Goal: Information Seeking & Learning: Learn about a topic

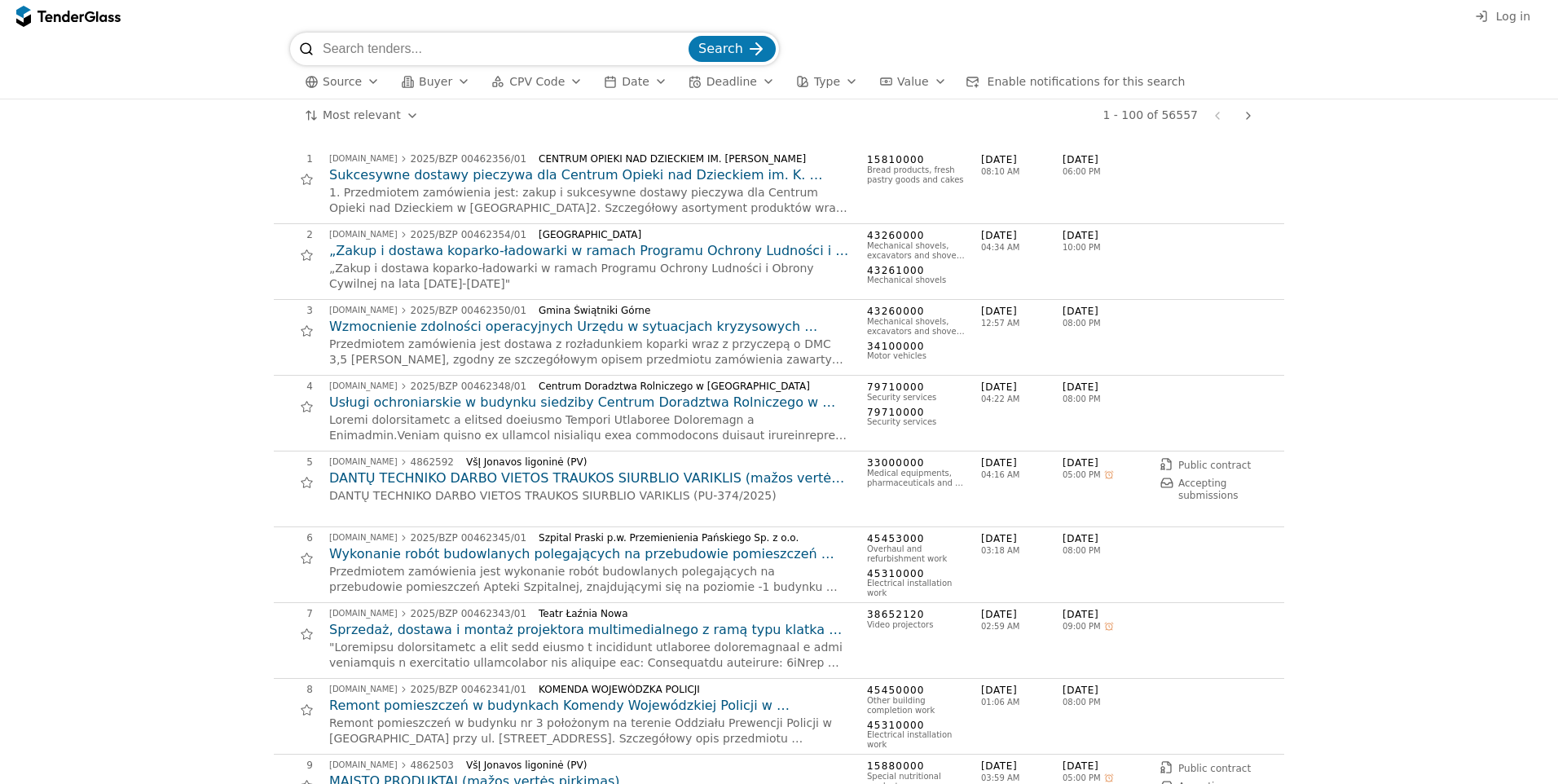
click at [335, 85] on span "Source" at bounding box center [342, 82] width 39 height 13
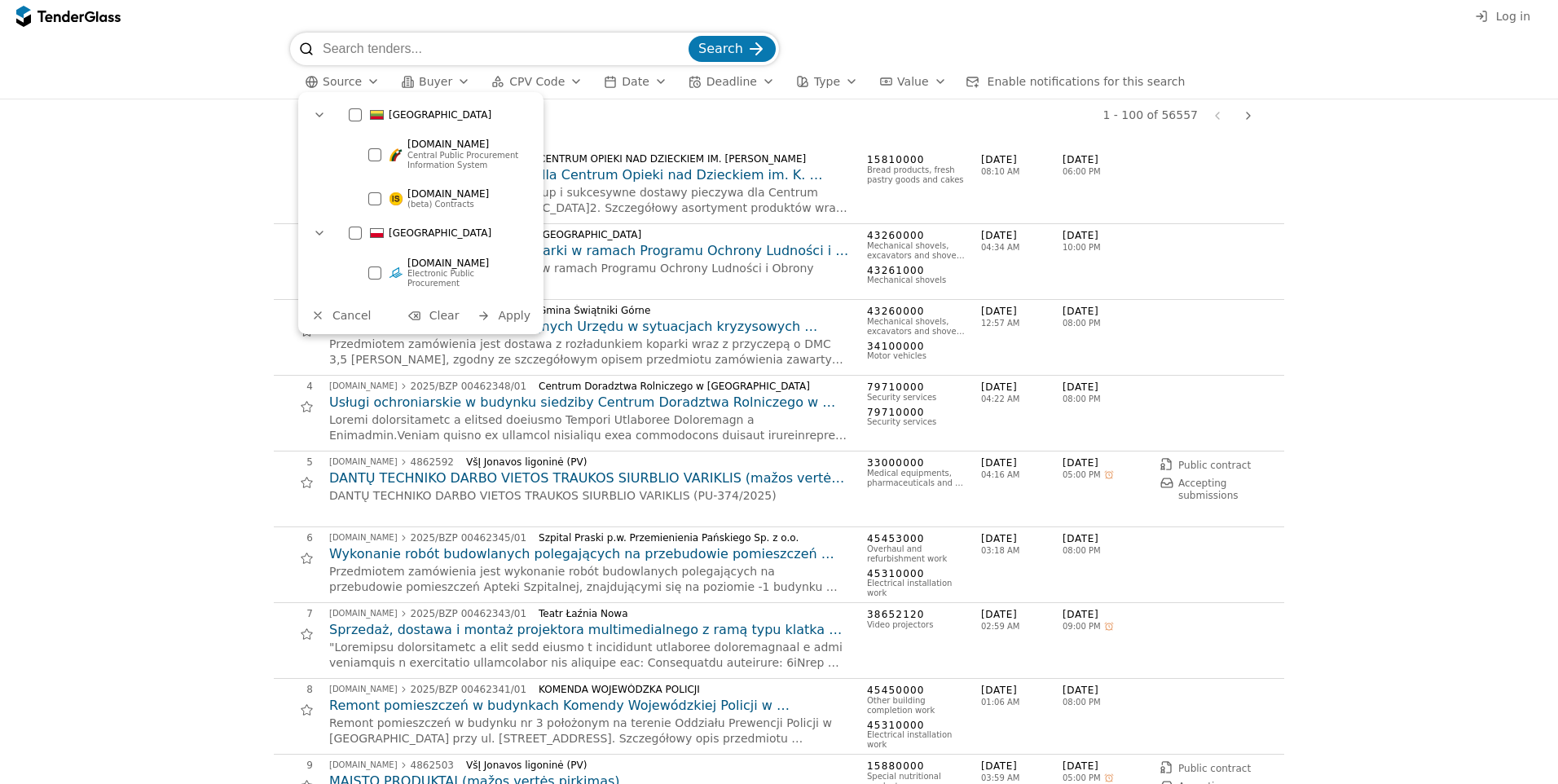
drag, startPoint x: 424, startPoint y: 122, endPoint x: 413, endPoint y: 126, distance: 11.7
click at [415, 126] on div "[GEOGRAPHIC_DATA]" at bounding box center [438, 115] width 194 height 26
click at [502, 308] on span "Apply" at bounding box center [514, 315] width 32 height 13
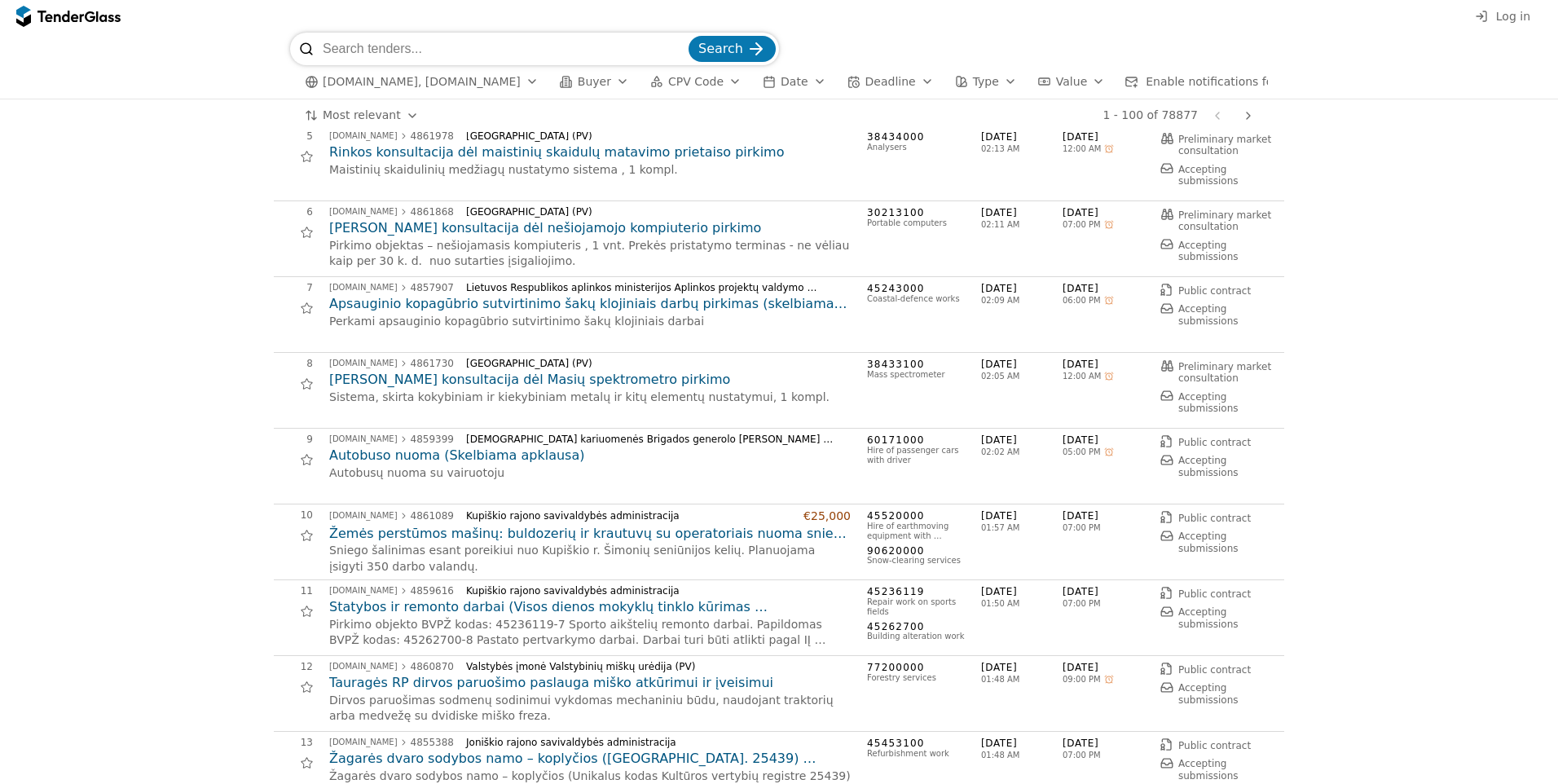
scroll to position [408, 0]
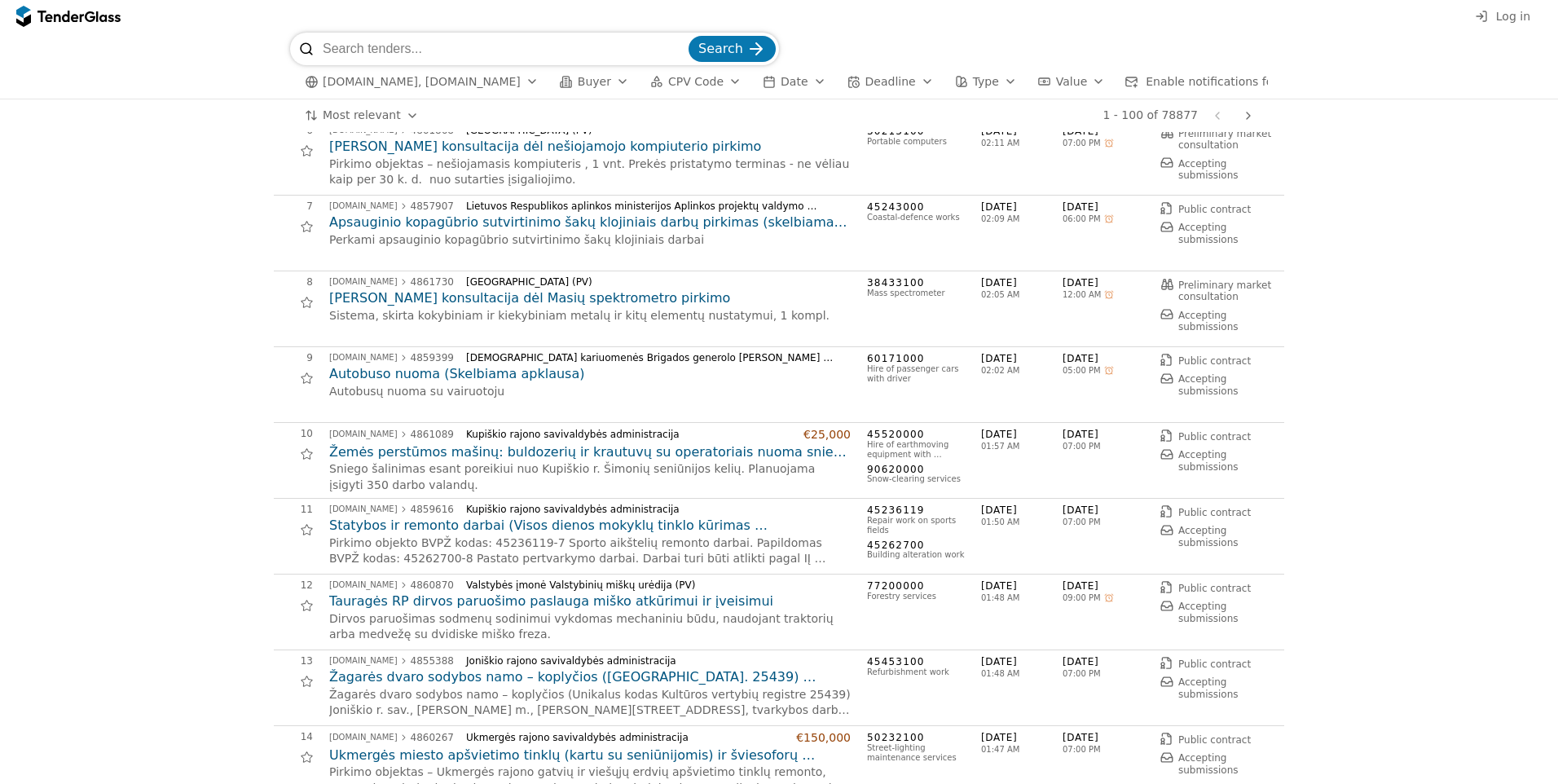
click at [676, 461] on h2 "Žemės perstūmos mašinų: buldozerių ir krautuvų su operatoriais nuoma sniego paš…" at bounding box center [590, 452] width 521 height 18
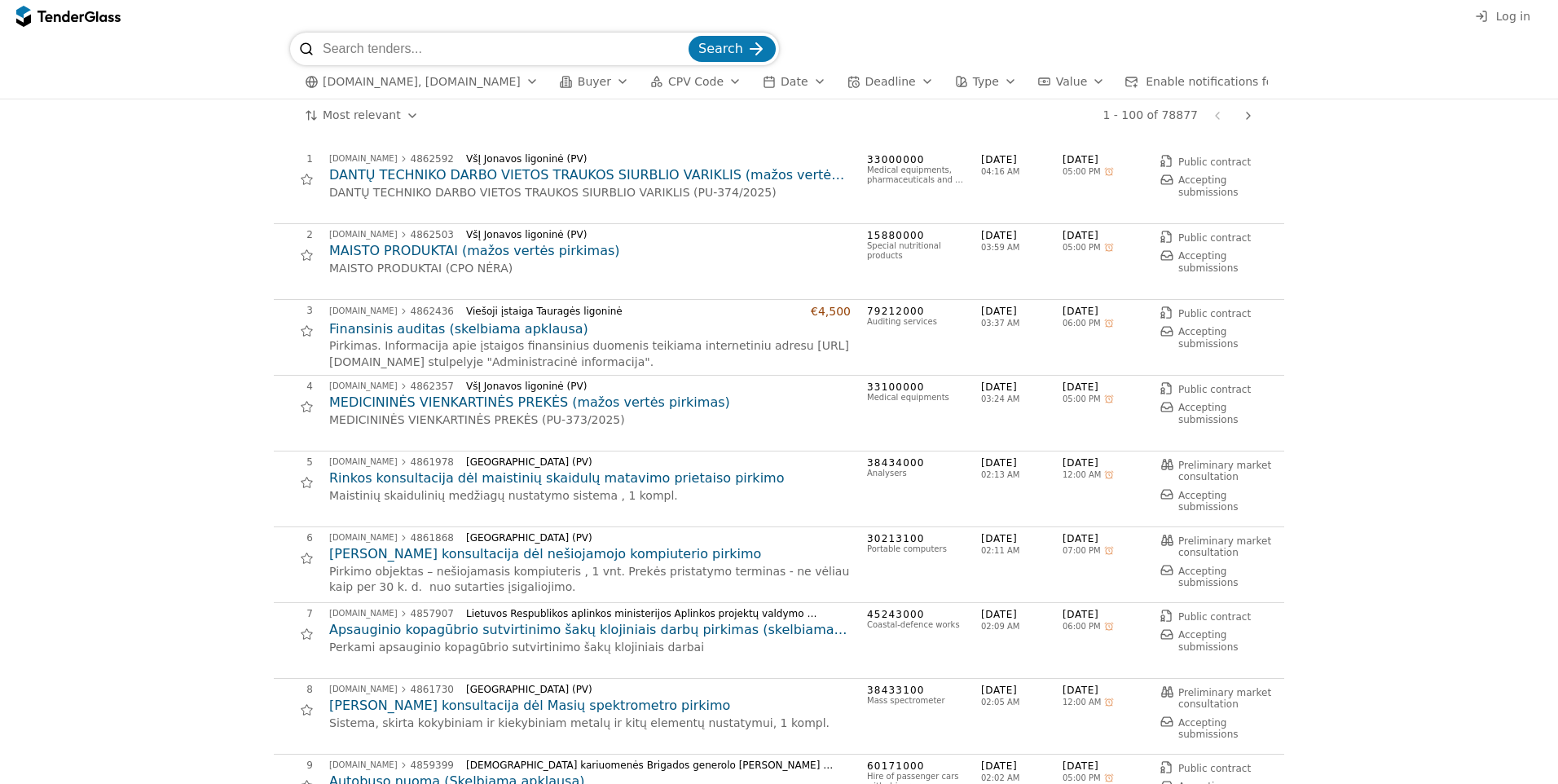
click at [500, 411] on h2 "MEDICININĖS VIENKARTINĖS PREKĖS (mažos vertės pirkimas)" at bounding box center [590, 403] width 521 height 18
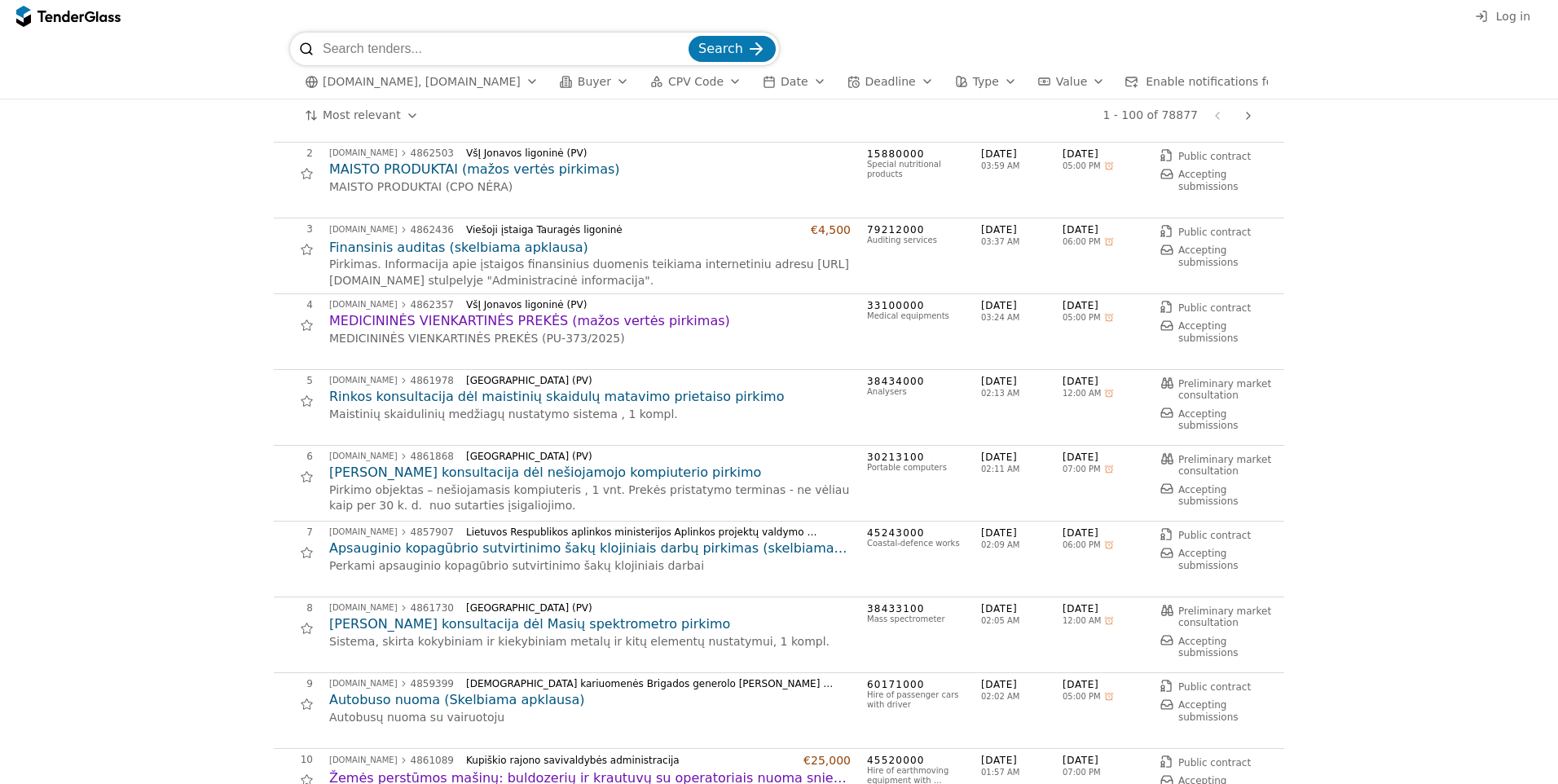
click at [505, 481] on h2 "[PERSON_NAME] konsultacija dėl nešiojamojo kompiuterio pirkimo" at bounding box center [590, 472] width 521 height 18
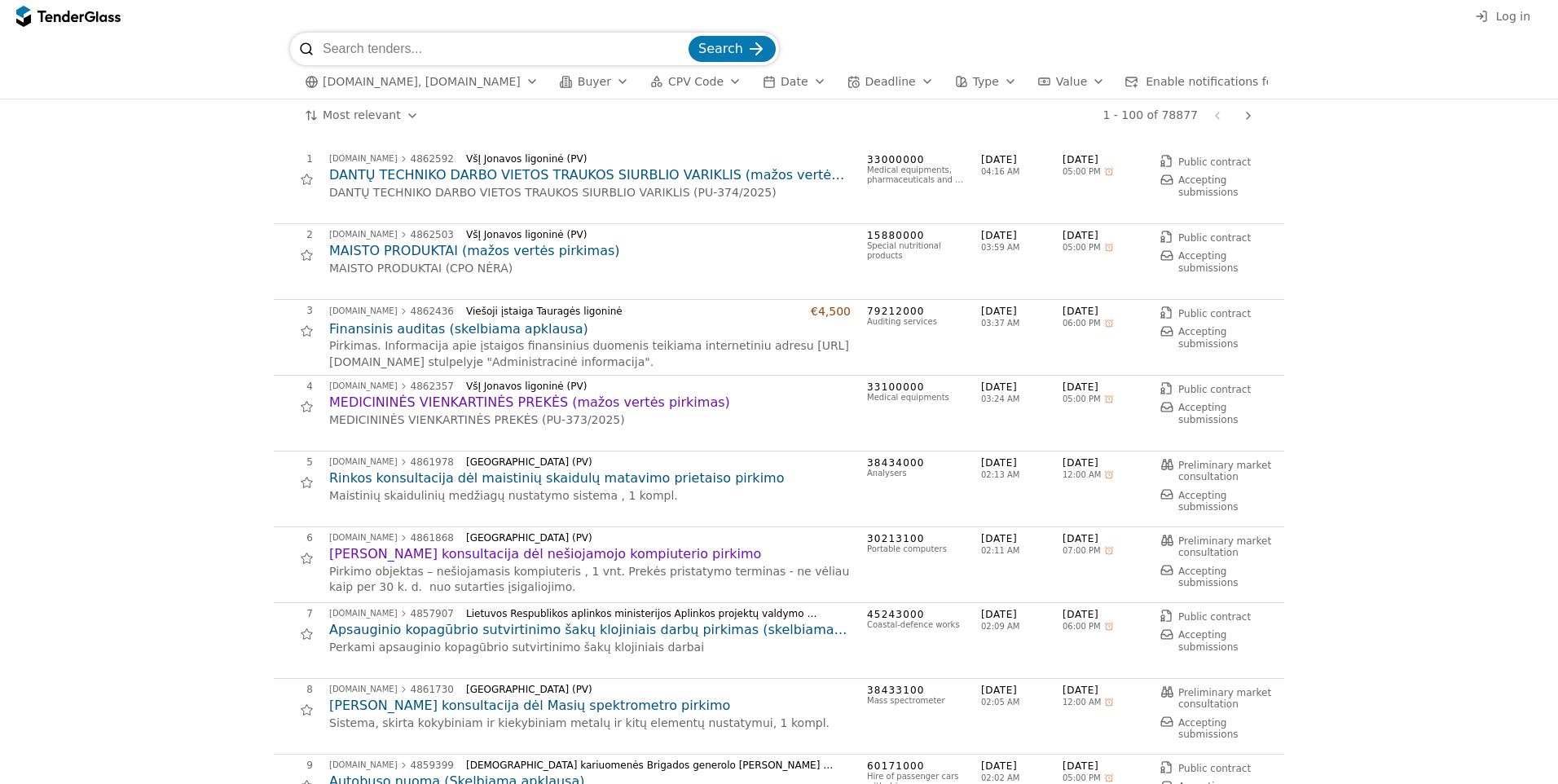
scroll to position [82, 0]
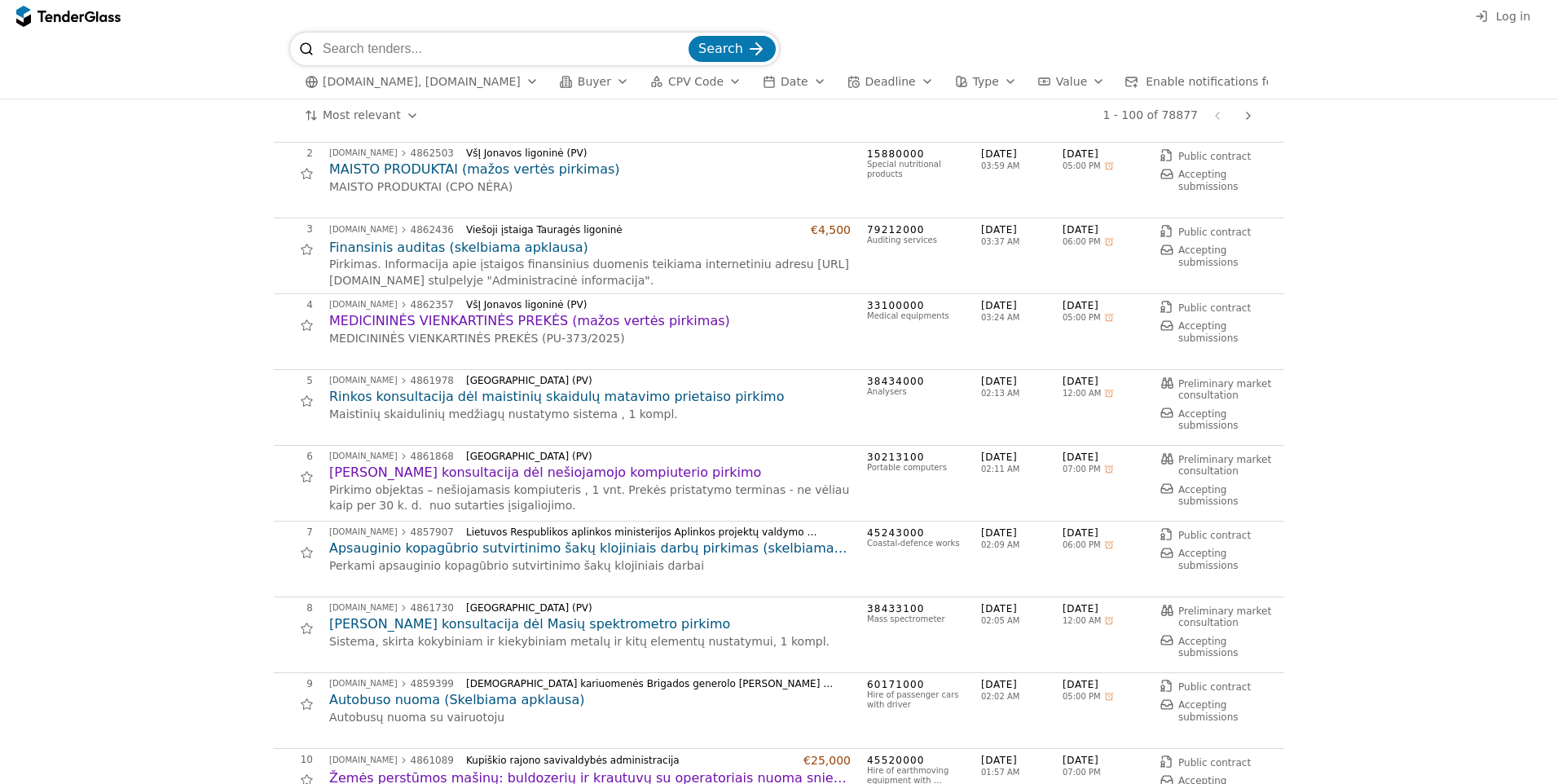
click at [480, 709] on h2 "Autobuso nuoma (Skelbiama apklausa)" at bounding box center [590, 700] width 521 height 18
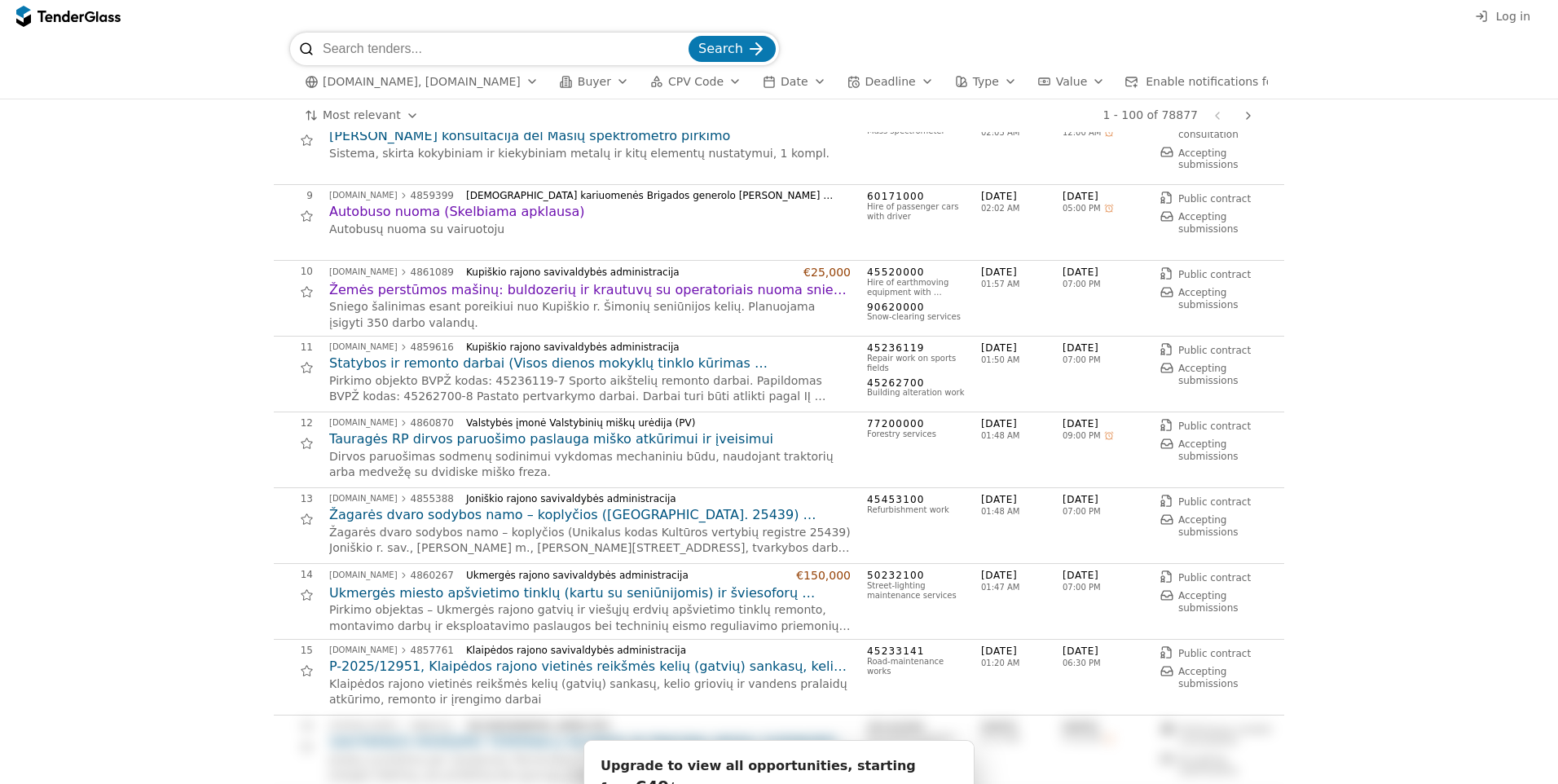
scroll to position [571, 0]
click at [499, 447] on h2 "Tauragės RP dirvos paruošimo paslauga miško atkūrimui ir įveisimui" at bounding box center [590, 438] width 521 height 18
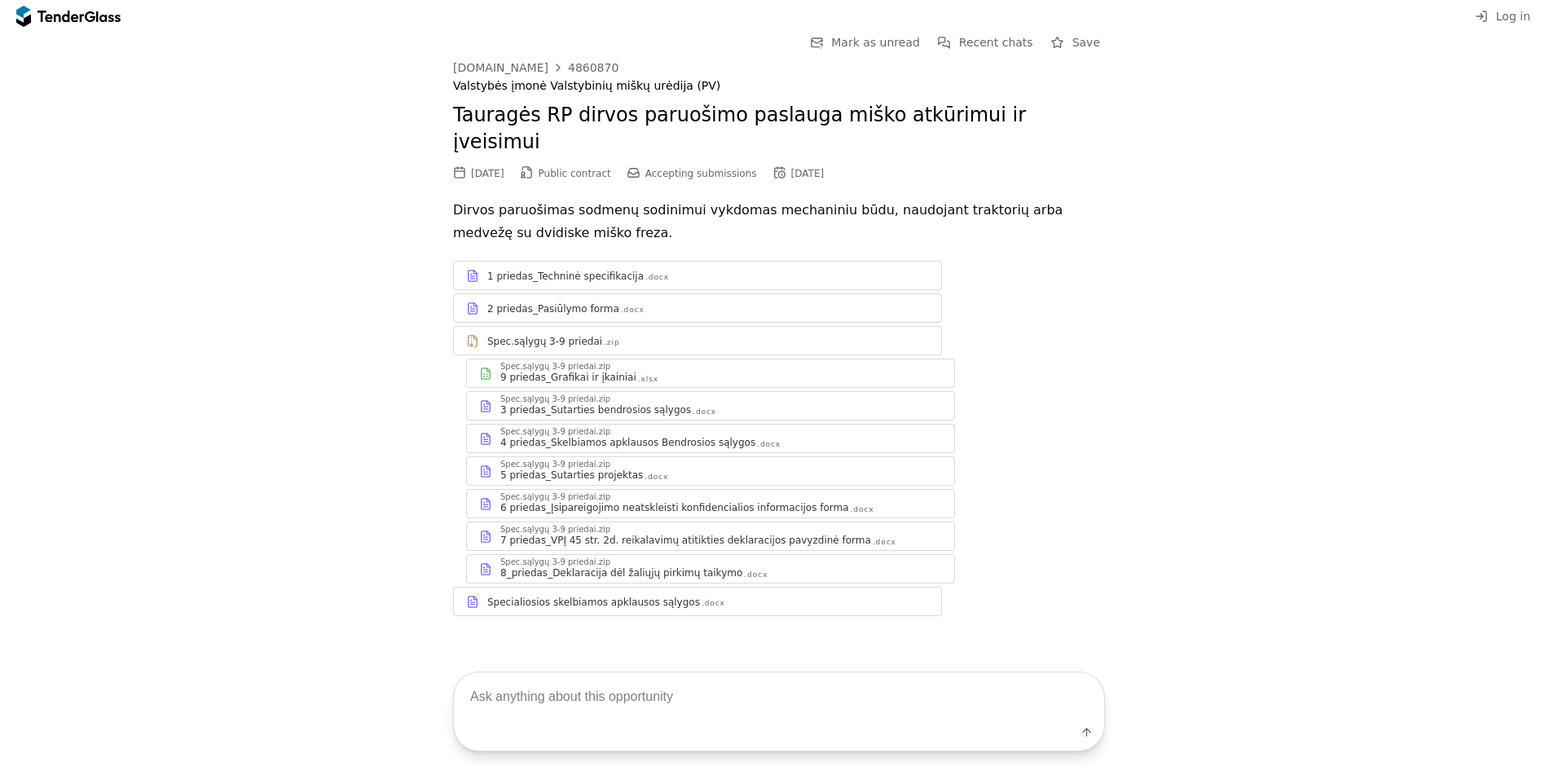
click at [698, 370] on div "9 priedas_Grafikai ir įkainiai .xlsx" at bounding box center [721, 377] width 442 height 13
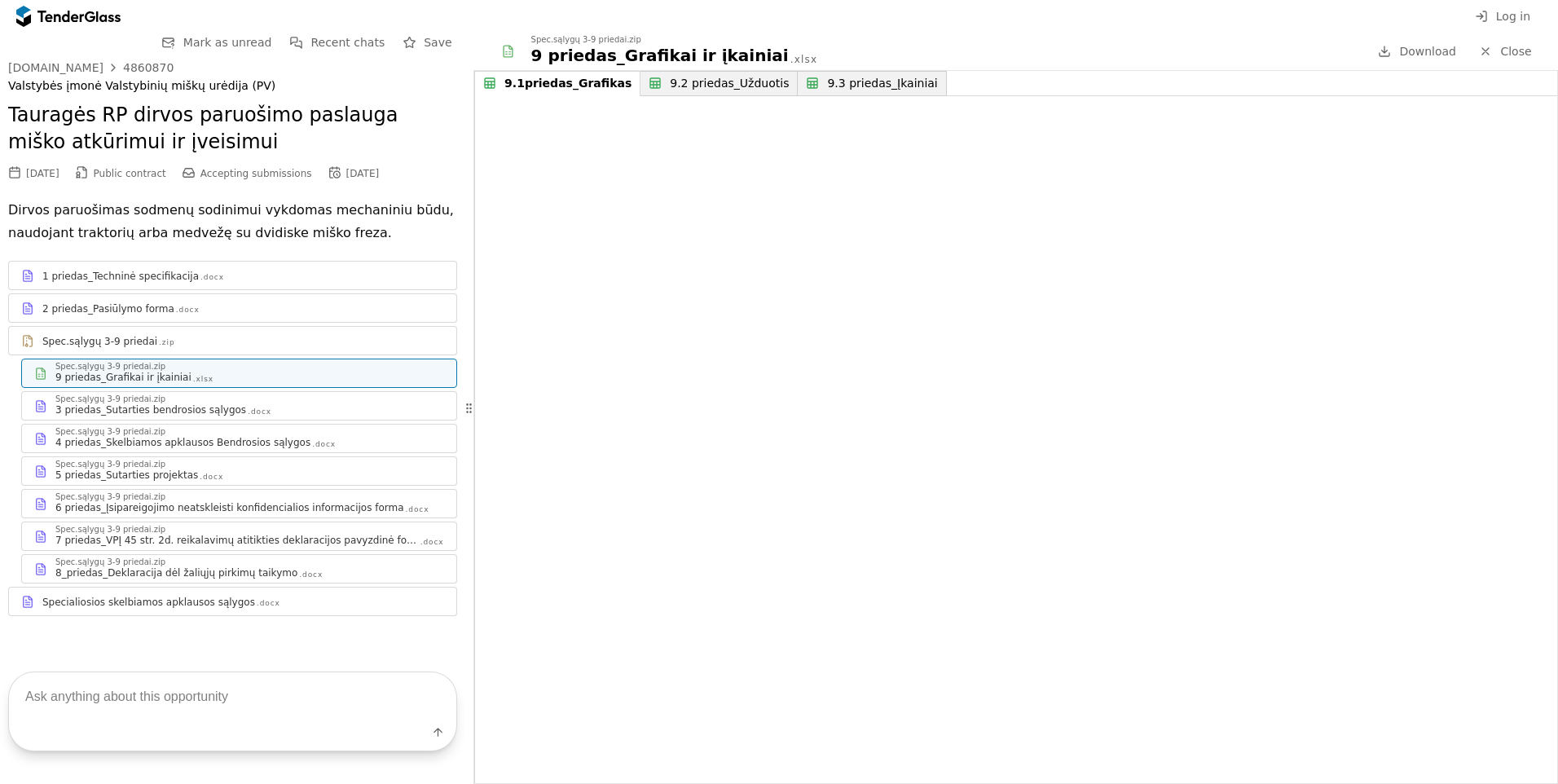
click at [836, 82] on div "9.3 priedas_Įkainiai" at bounding box center [882, 84] width 110 height 14
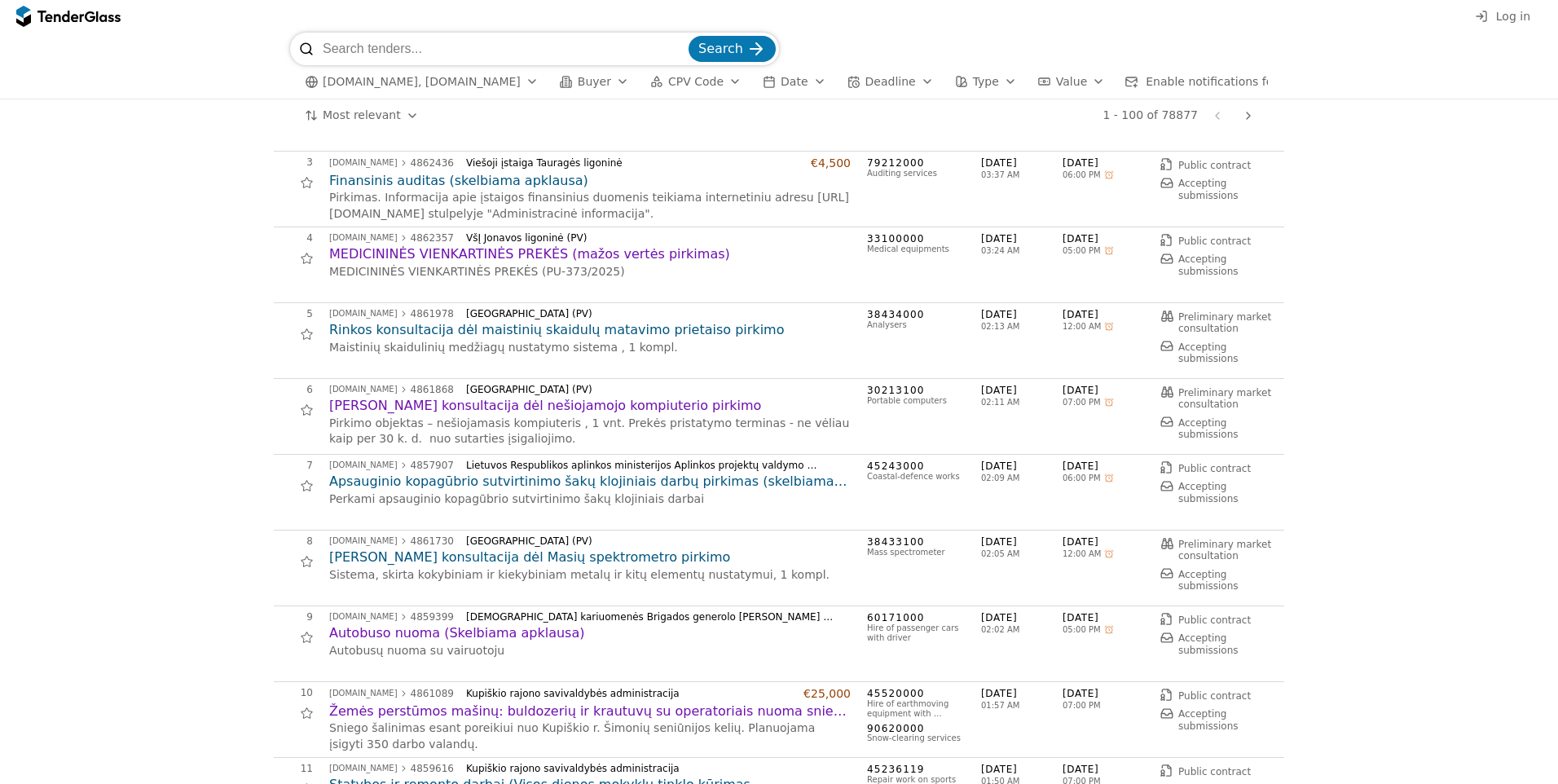
scroll to position [163, 0]
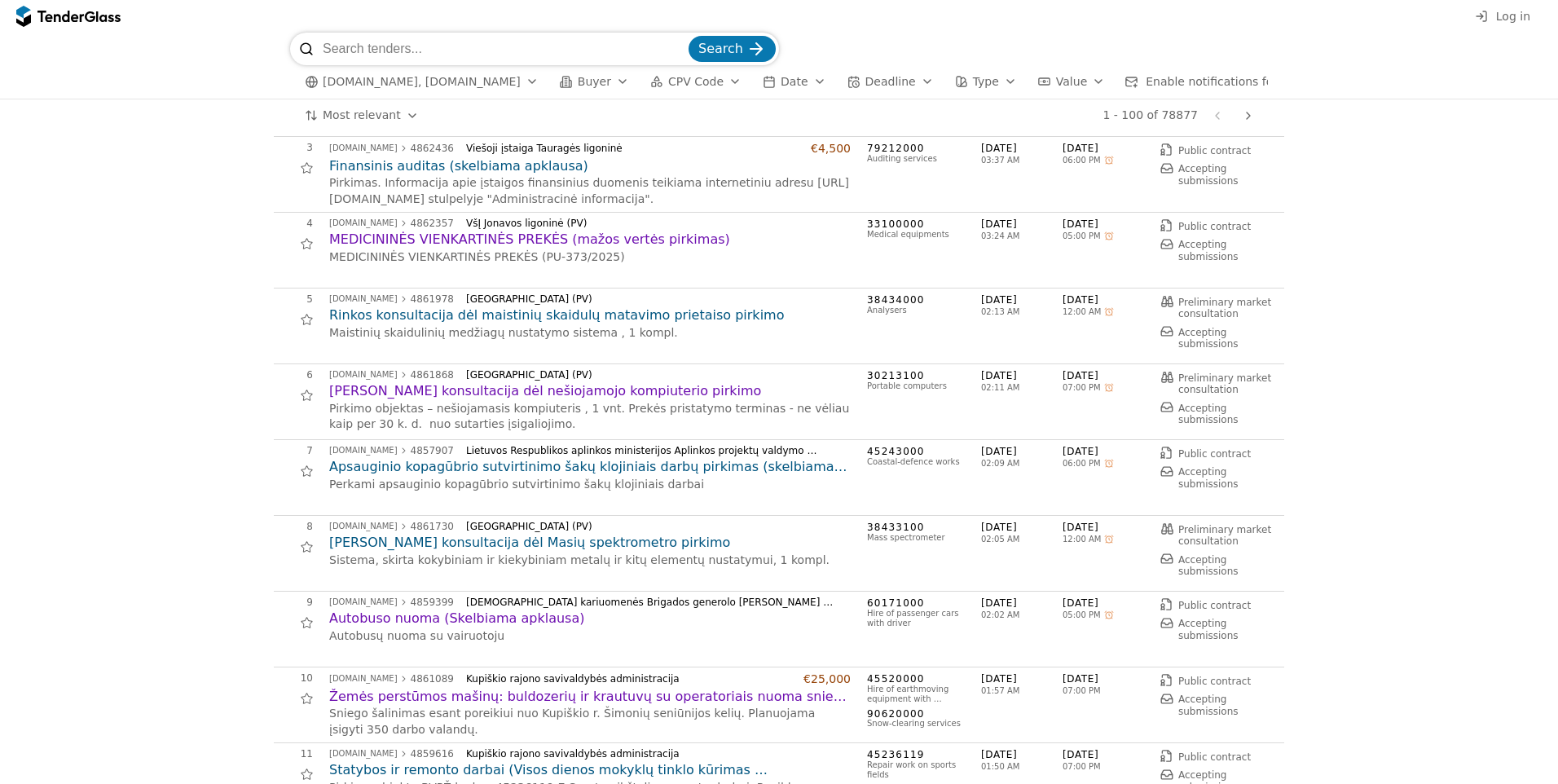
click at [461, 400] on h2 "[PERSON_NAME] konsultacija dėl nešiojamojo kompiuterio pirkimo" at bounding box center [590, 391] width 521 height 18
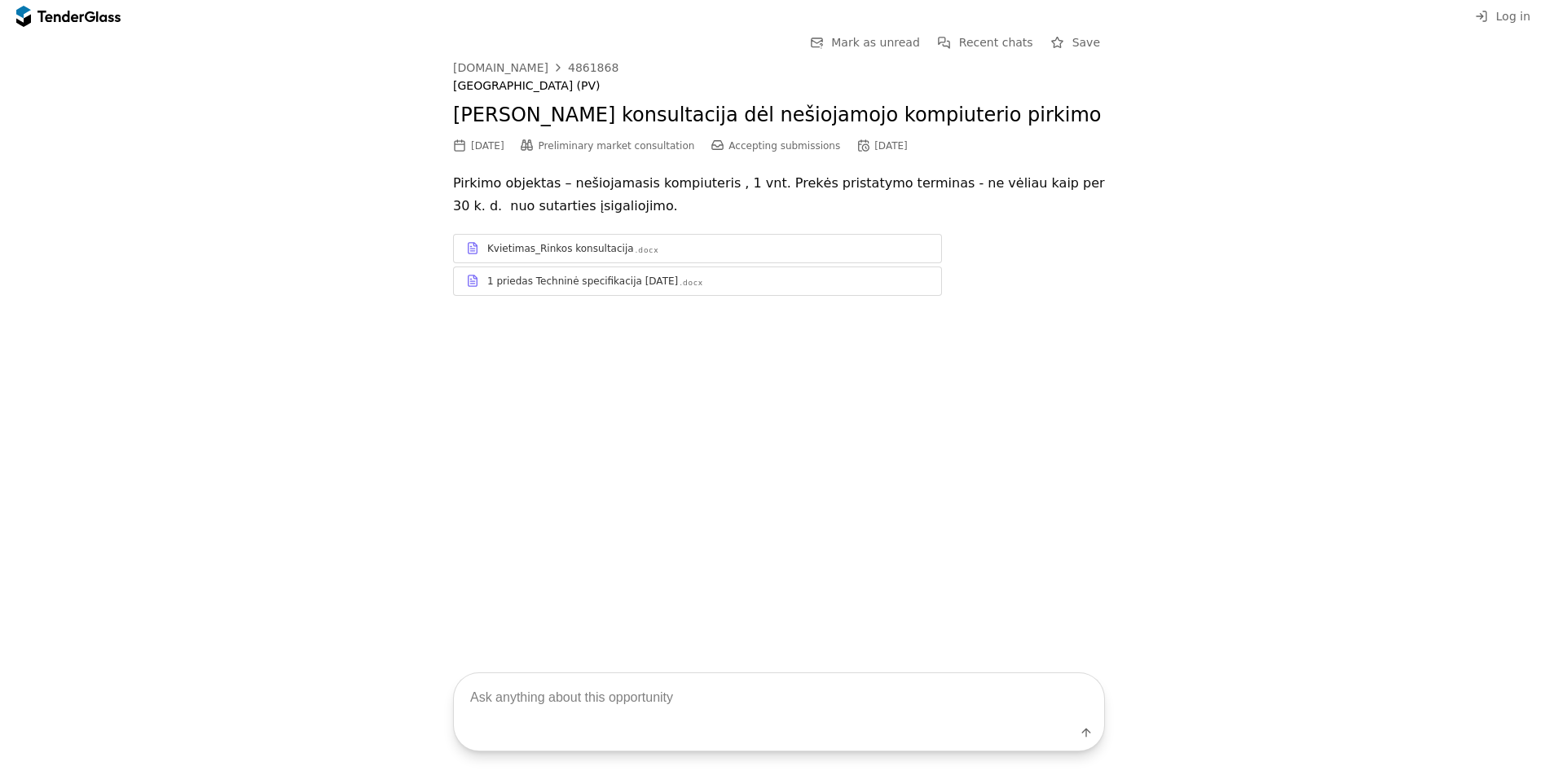
click at [607, 288] on div "1 priedas Techninė specifikacija [DATE]" at bounding box center [582, 281] width 191 height 13
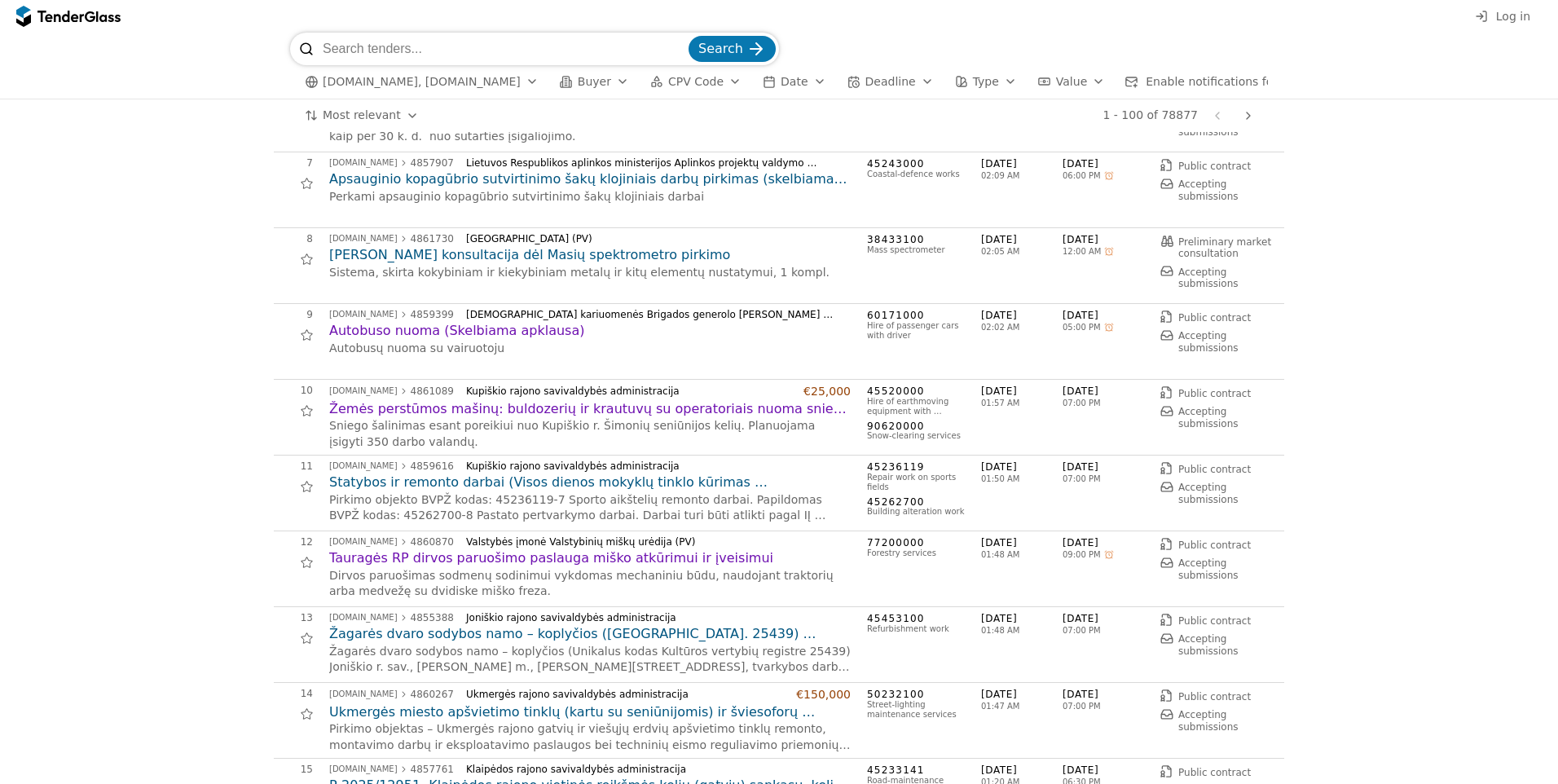
scroll to position [489, 0]
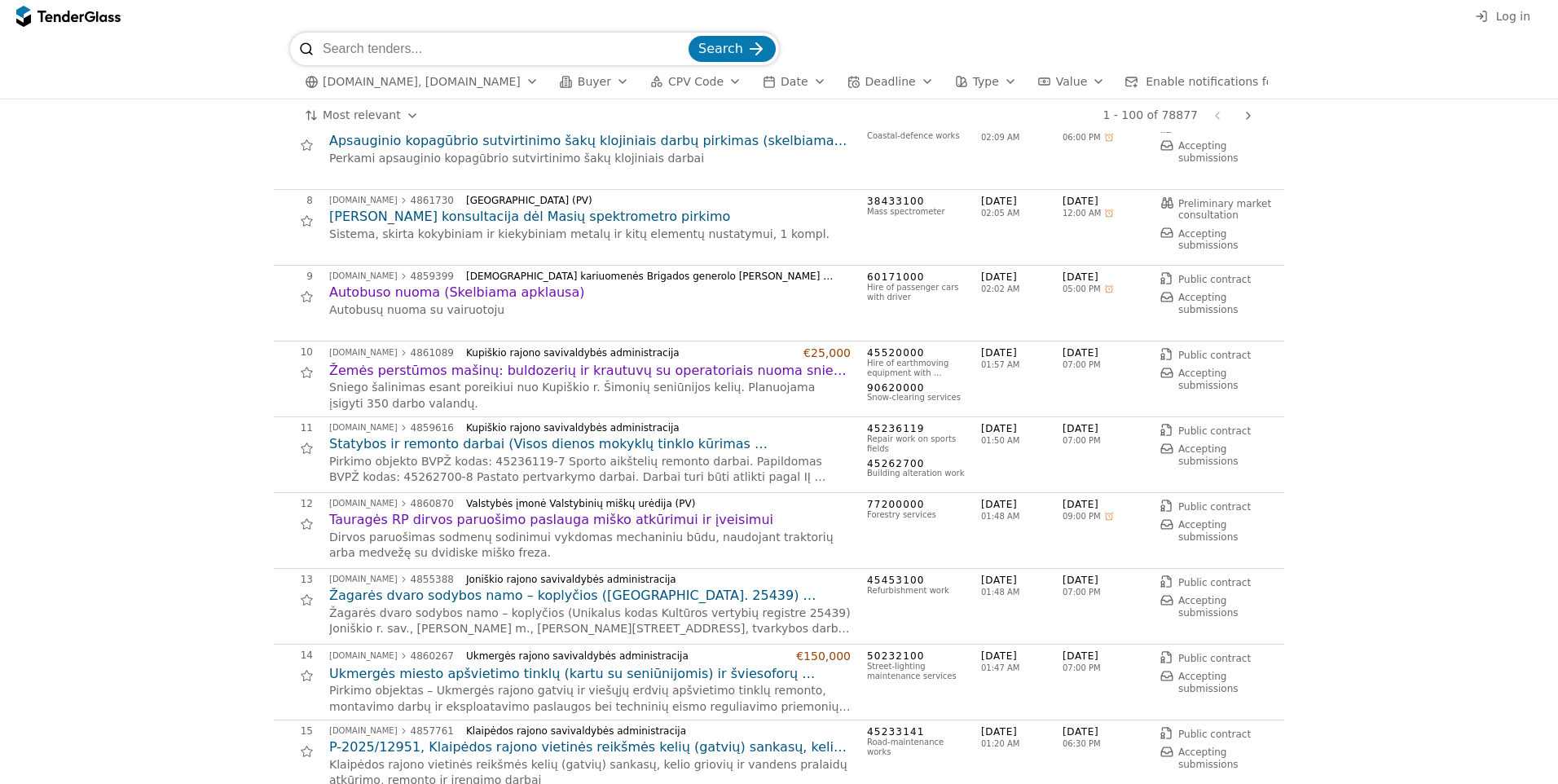
click at [501, 380] on h2 "Žemės perstūmos mašinų: buldozerių ir krautuvų su operatoriais nuoma sniego paš…" at bounding box center [590, 370] width 521 height 18
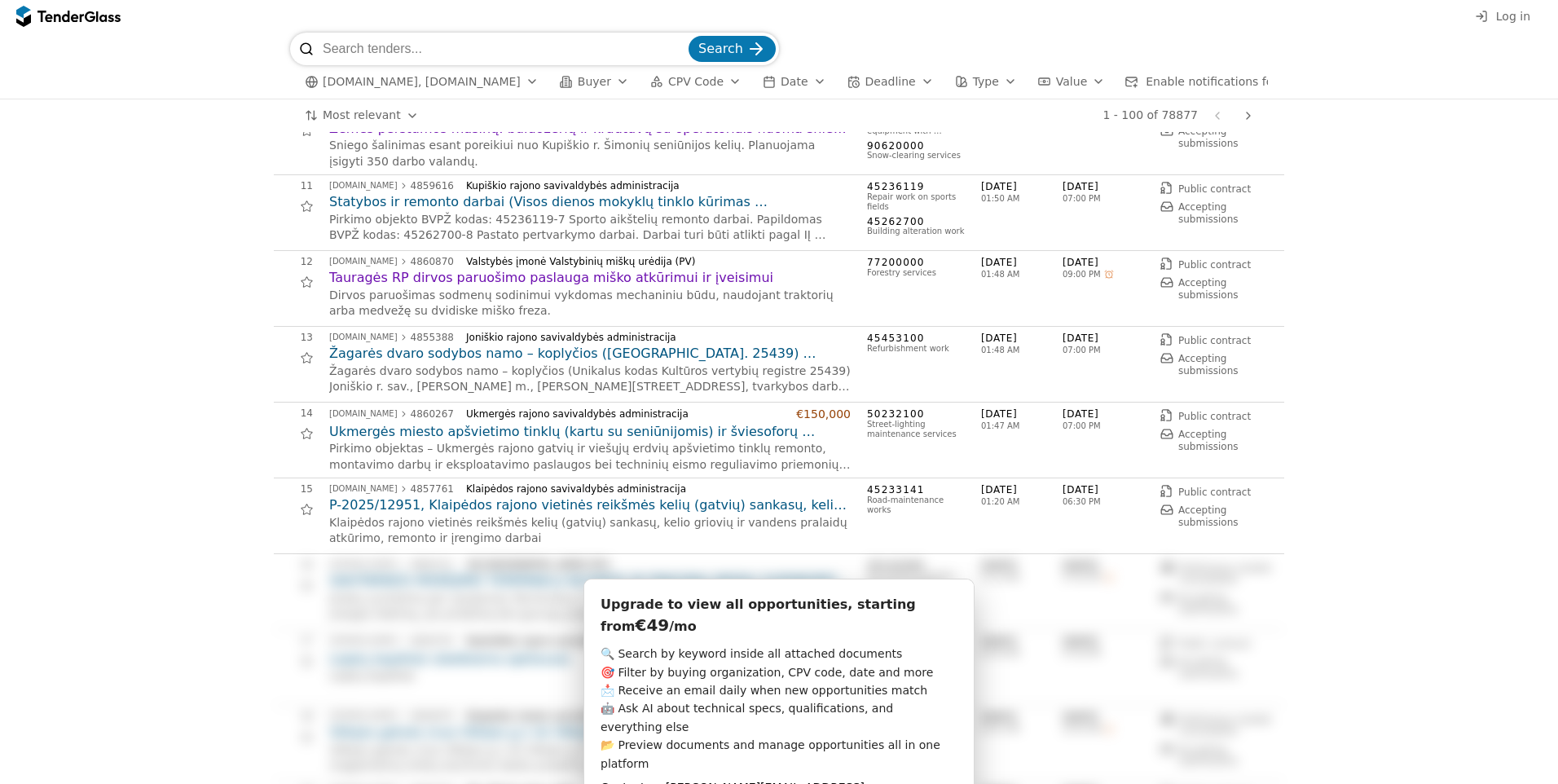
scroll to position [652, 0]
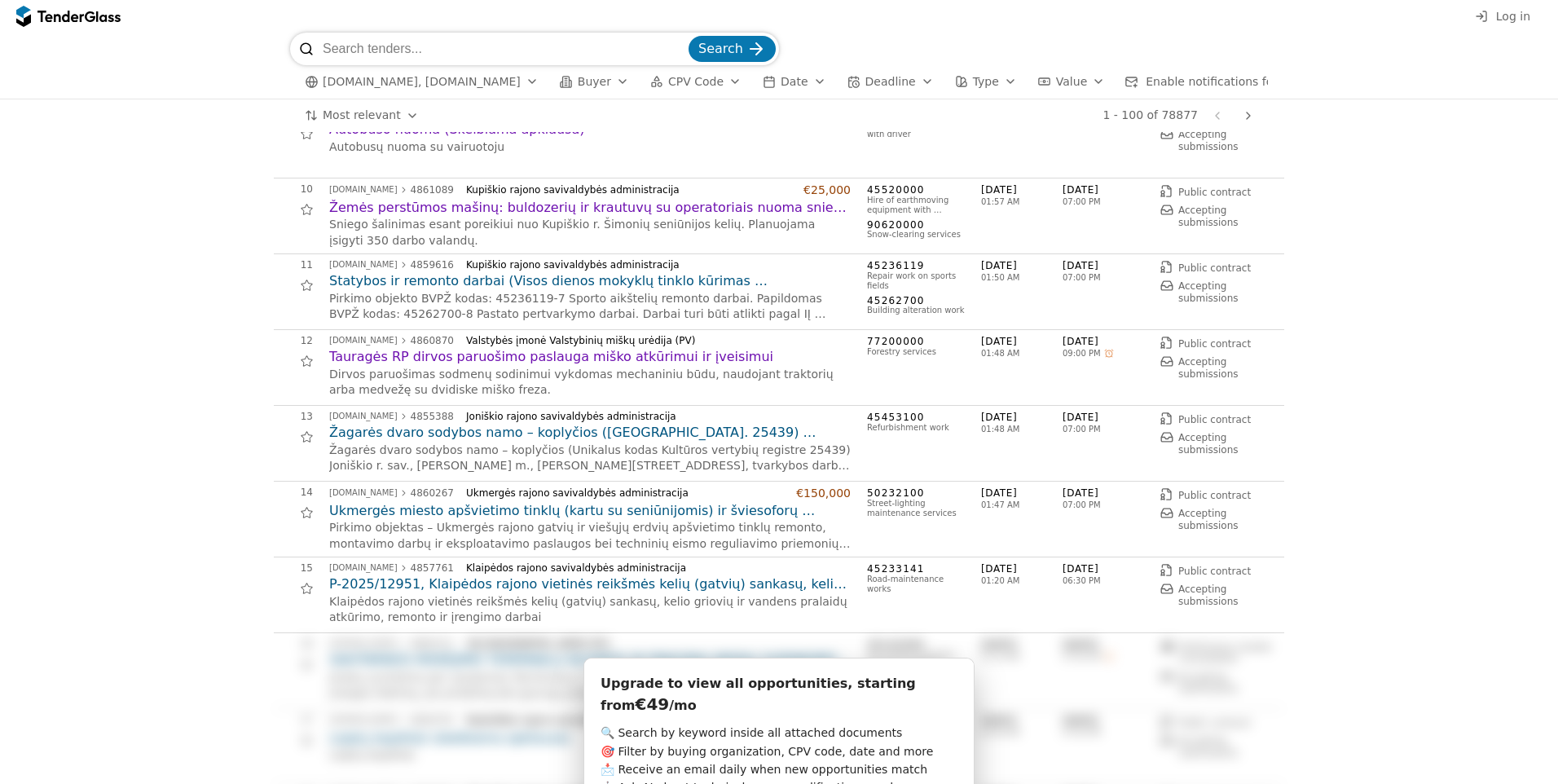
click at [426, 366] on h2 "Tauragės RP dirvos paruošimo paslauga miško atkūrimui ir įveisimui" at bounding box center [590, 357] width 521 height 18
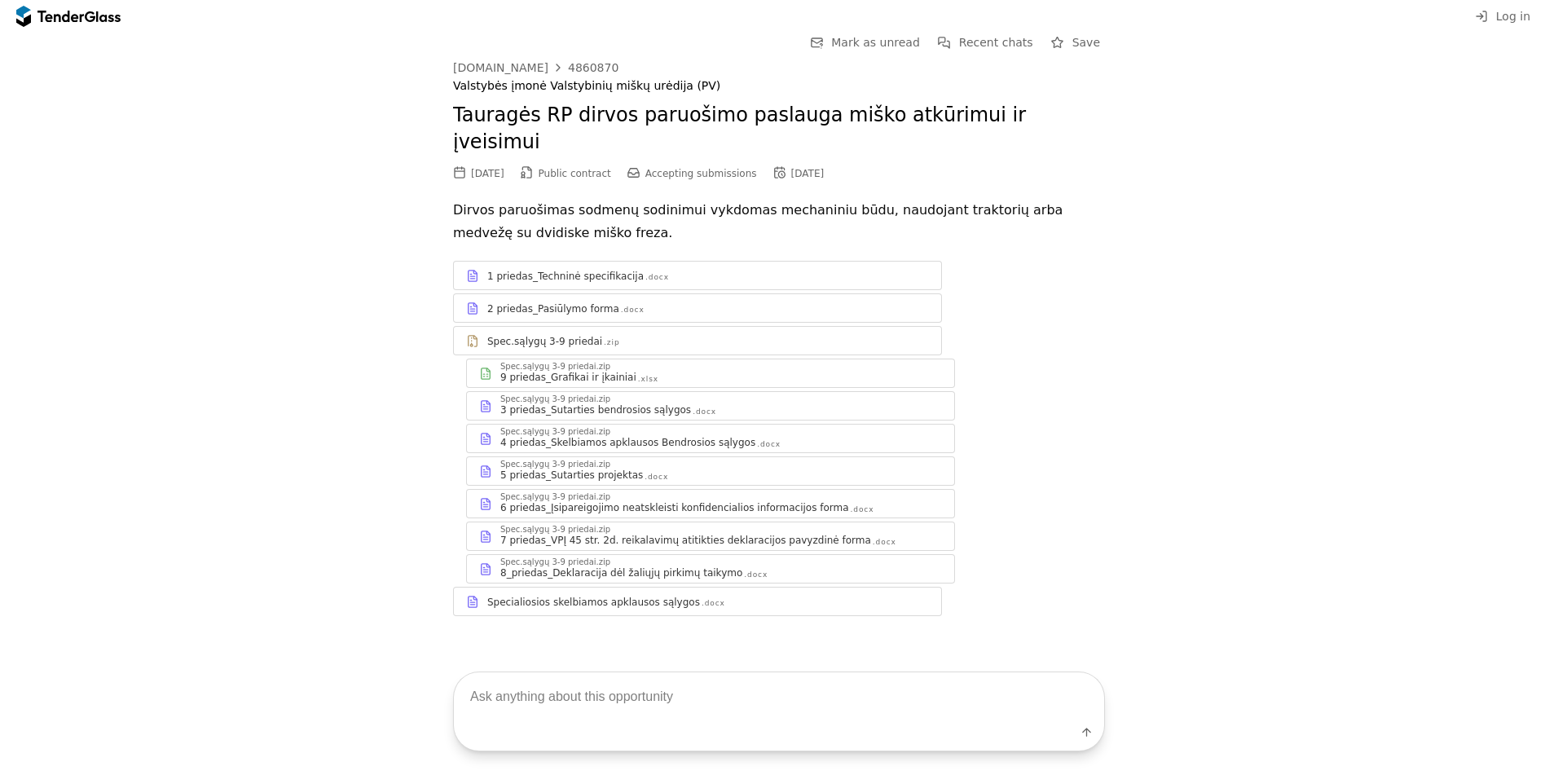
click at [609, 302] on div "2 priedas_Pasiūlymo forma .docx" at bounding box center [708, 308] width 442 height 13
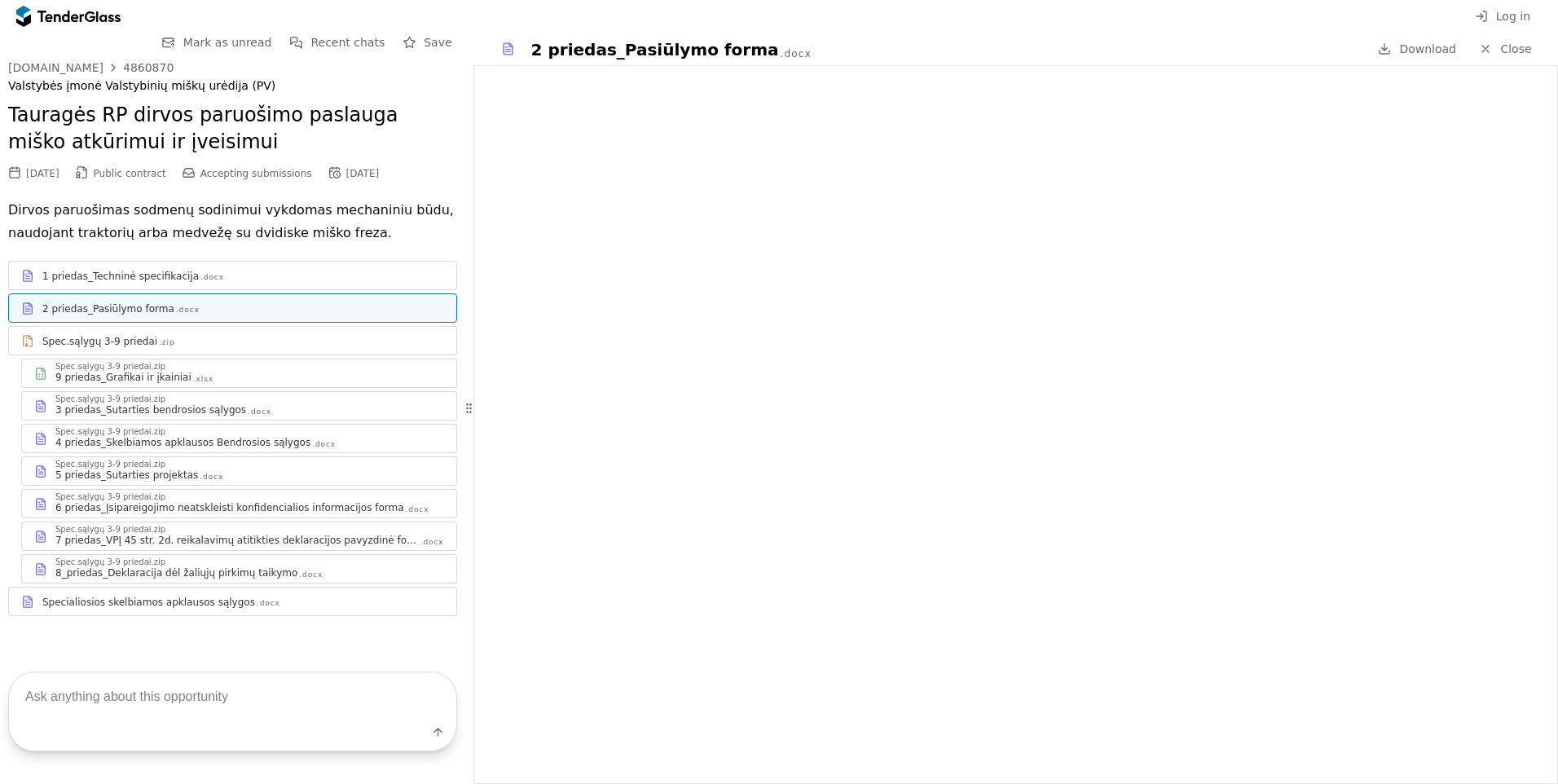
click at [103, 379] on div "9 priedas_Grafikai ir įkainiai" at bounding box center [123, 377] width 137 height 13
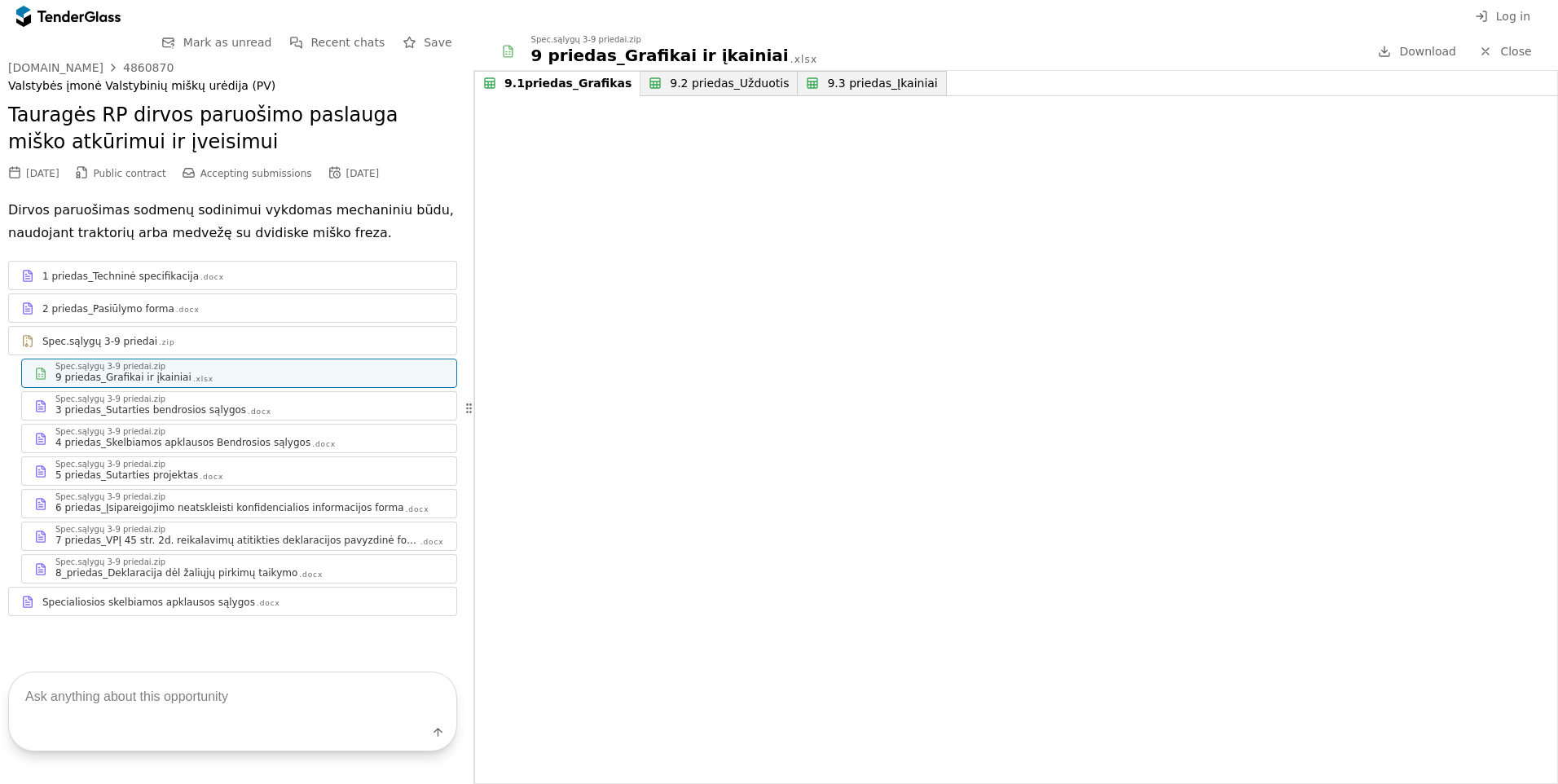
click at [263, 409] on div "3 priedas_Sutarties bendrosios sąlygos .docx" at bounding box center [250, 410] width 389 height 13
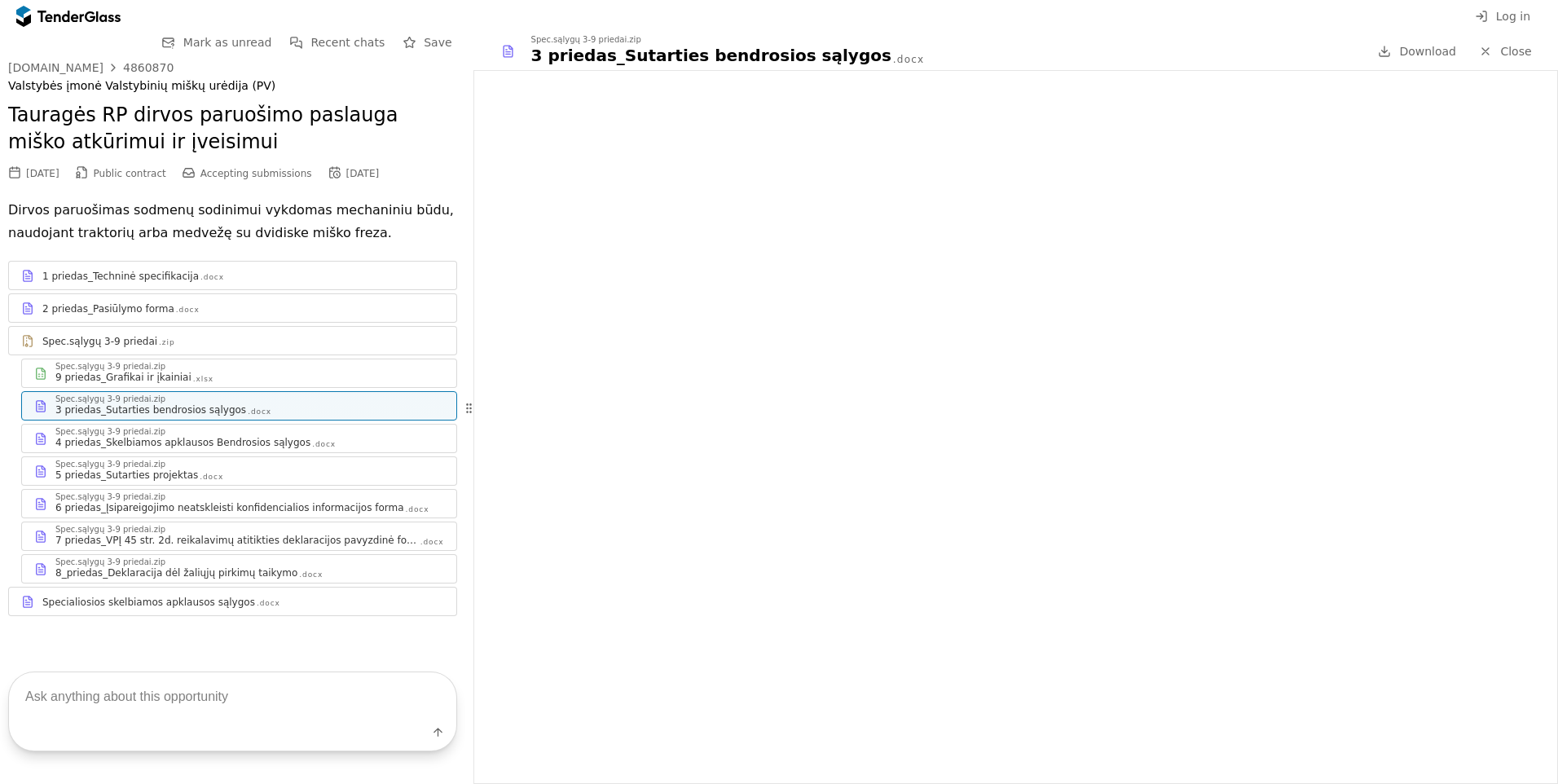
click at [261, 448] on div "4 priedas_Skelbiamos apklausos Bendrosios sąlygos" at bounding box center [183, 442] width 255 height 13
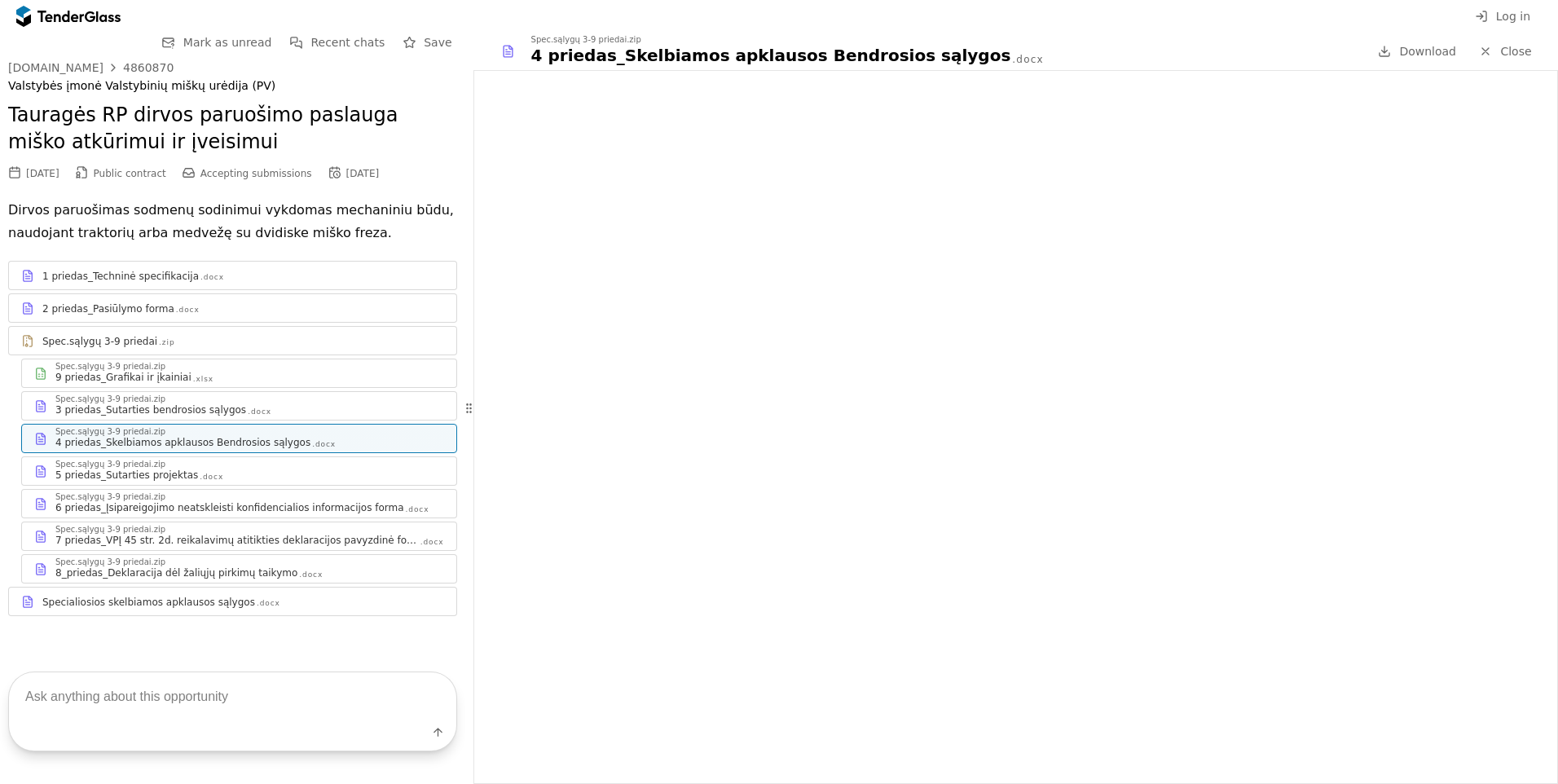
click at [170, 472] on div "5 priedas_Sutarties projektas" at bounding box center [127, 475] width 142 height 13
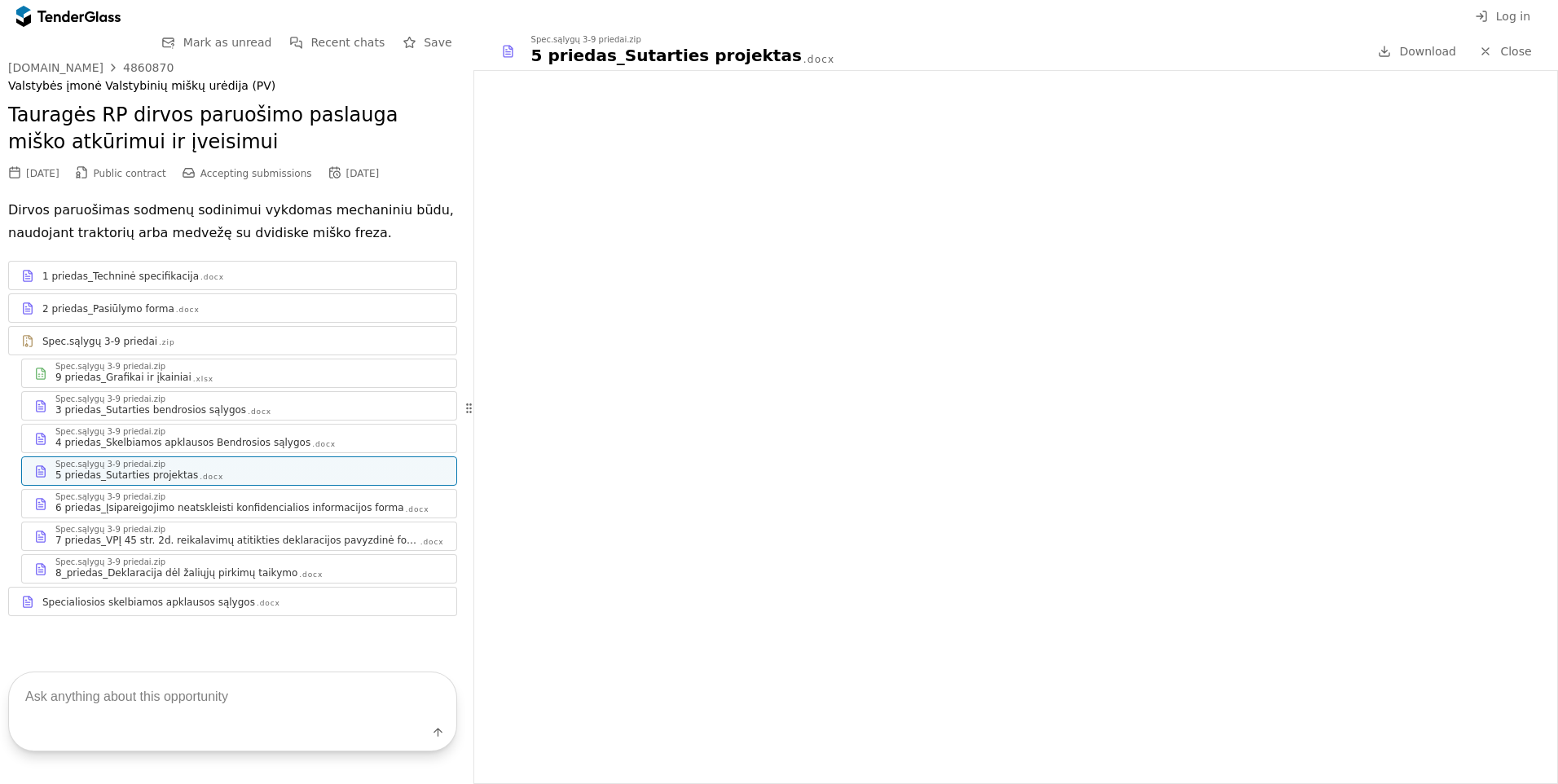
scroll to position [2, 0]
click at [406, 511] on div ".docx" at bounding box center [418, 507] width 24 height 11
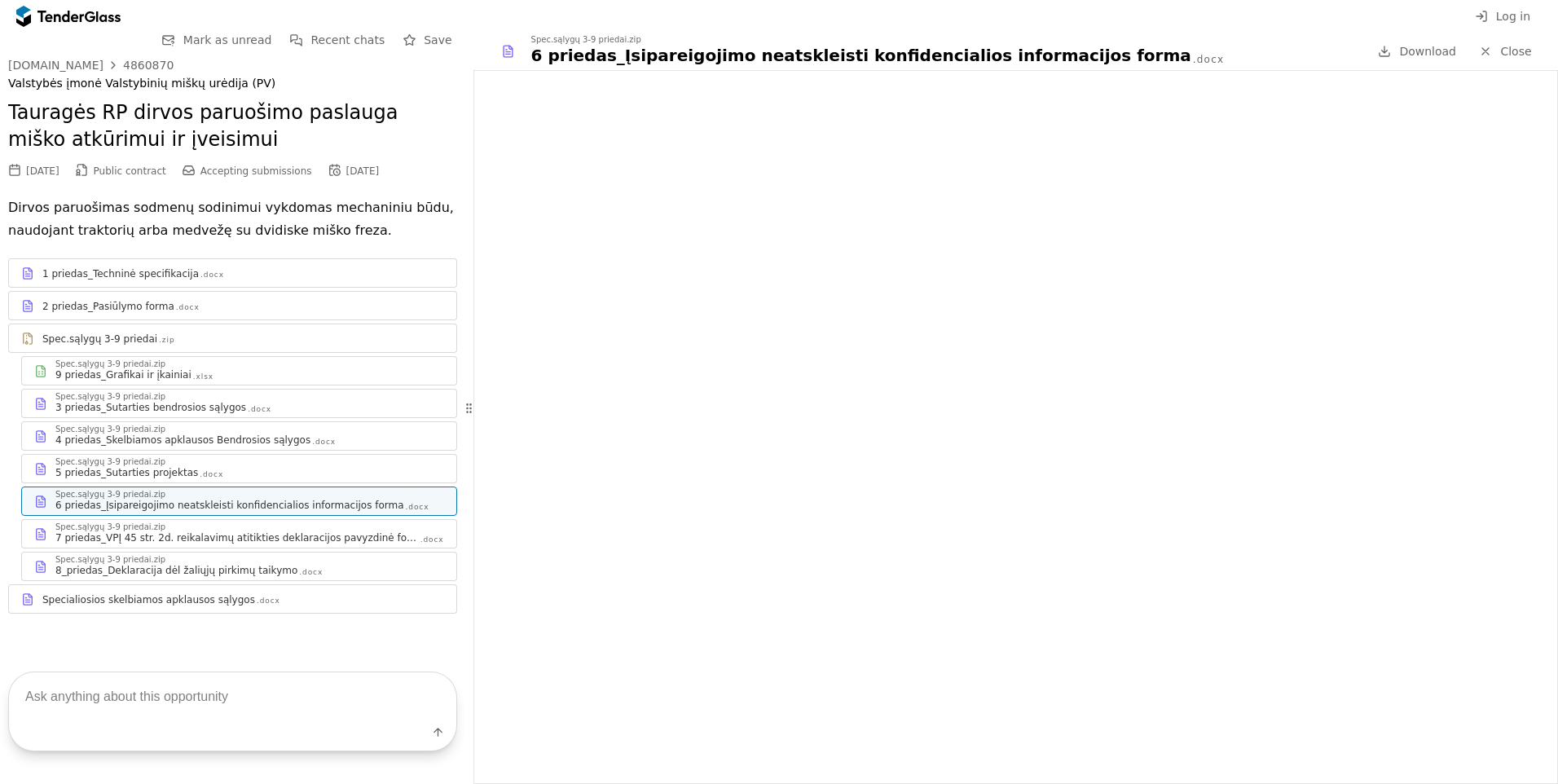
click at [338, 535] on div "7 priedas_VPĮ 45 str. 2d. reikalavimų atitikties deklaracijos pavyzdinė forma" at bounding box center [237, 538] width 363 height 13
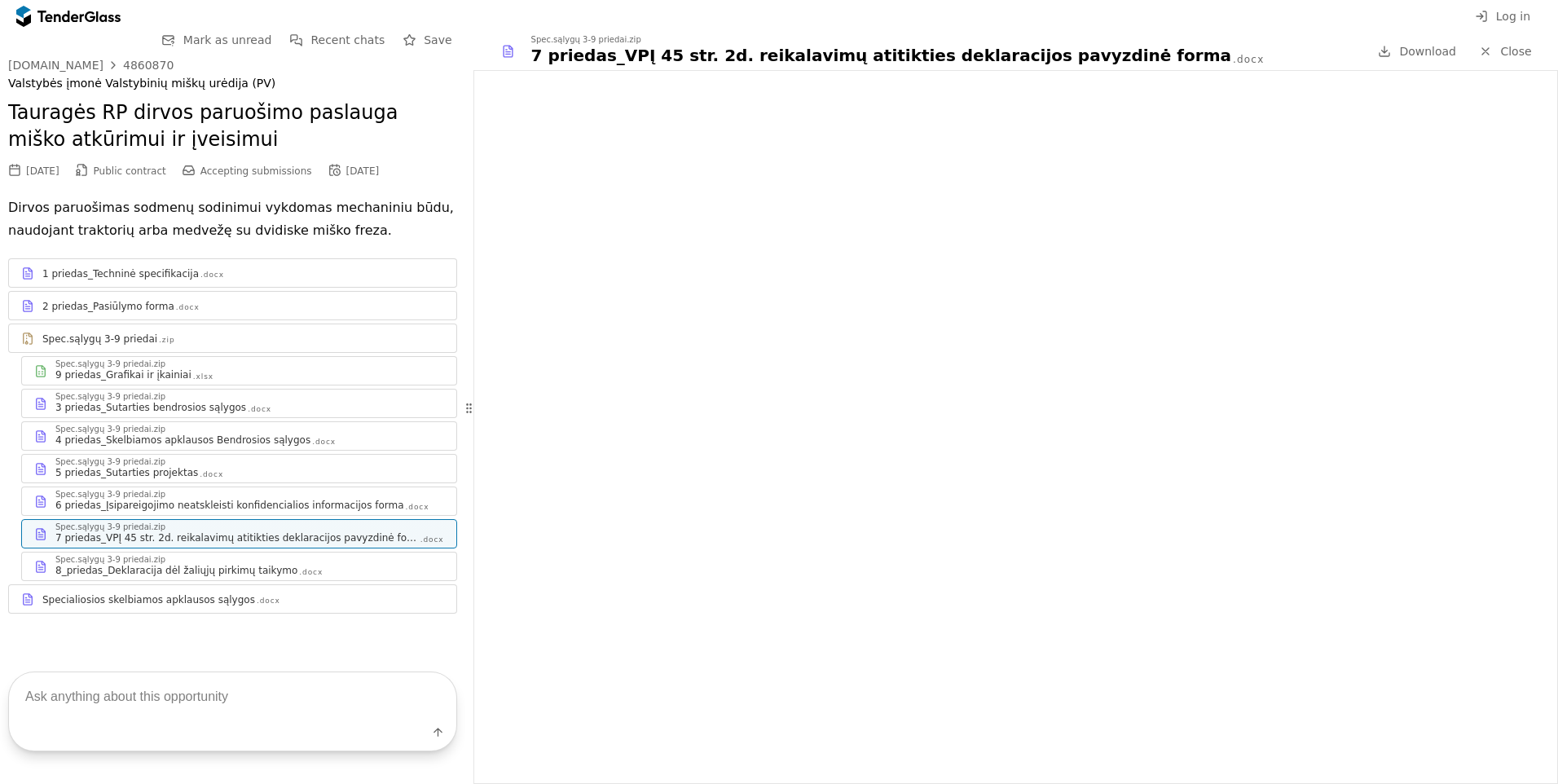
click at [248, 365] on div "Spec.sąlygų 3-9 priedai.zip" at bounding box center [250, 364] width 389 height 8
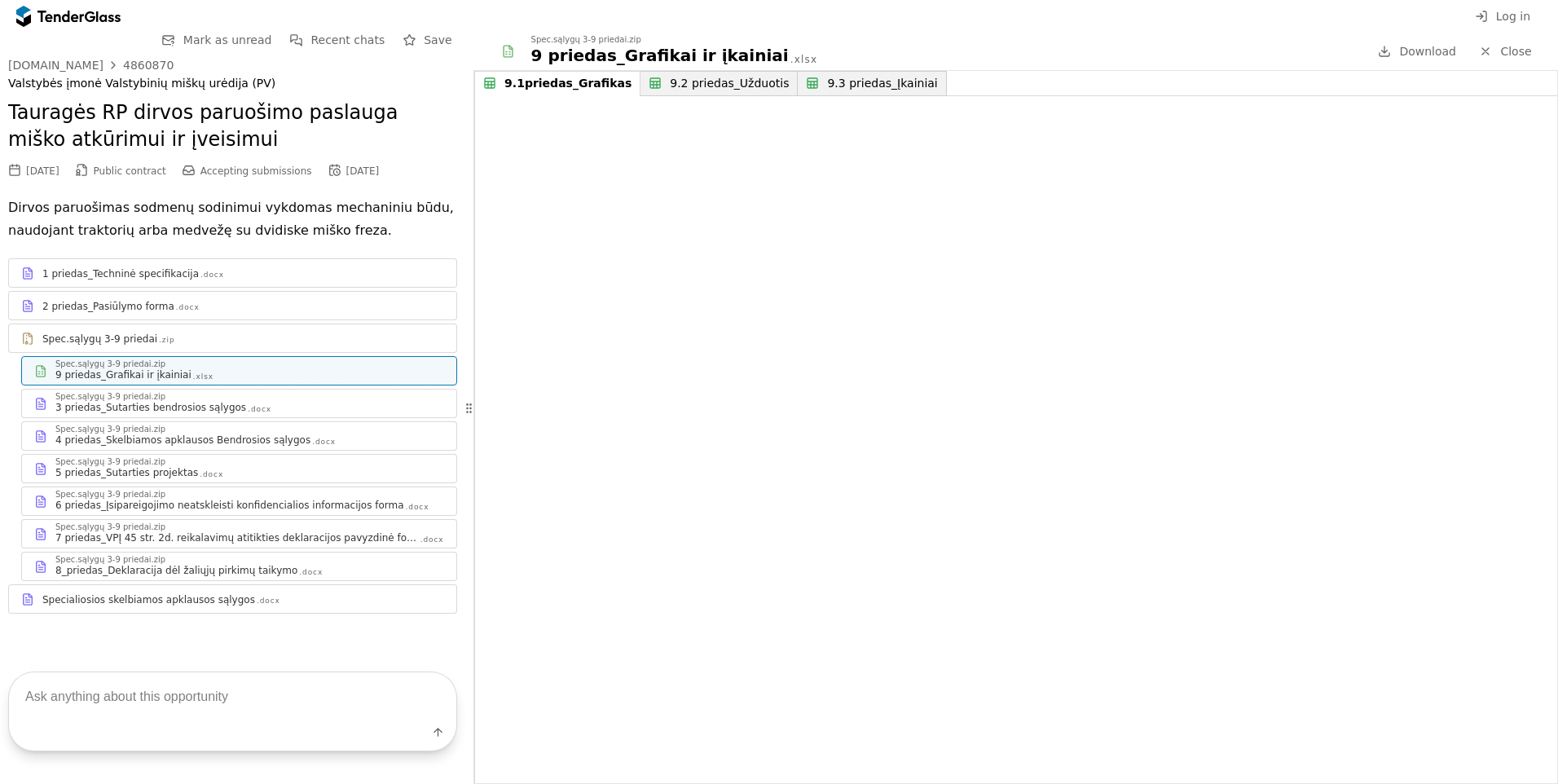
click at [670, 81] on div "9.2 priedas_Užduotis" at bounding box center [730, 84] width 119 height 14
click at [829, 82] on div "9.3 priedas_Įkainiai" at bounding box center [884, 84] width 110 height 14
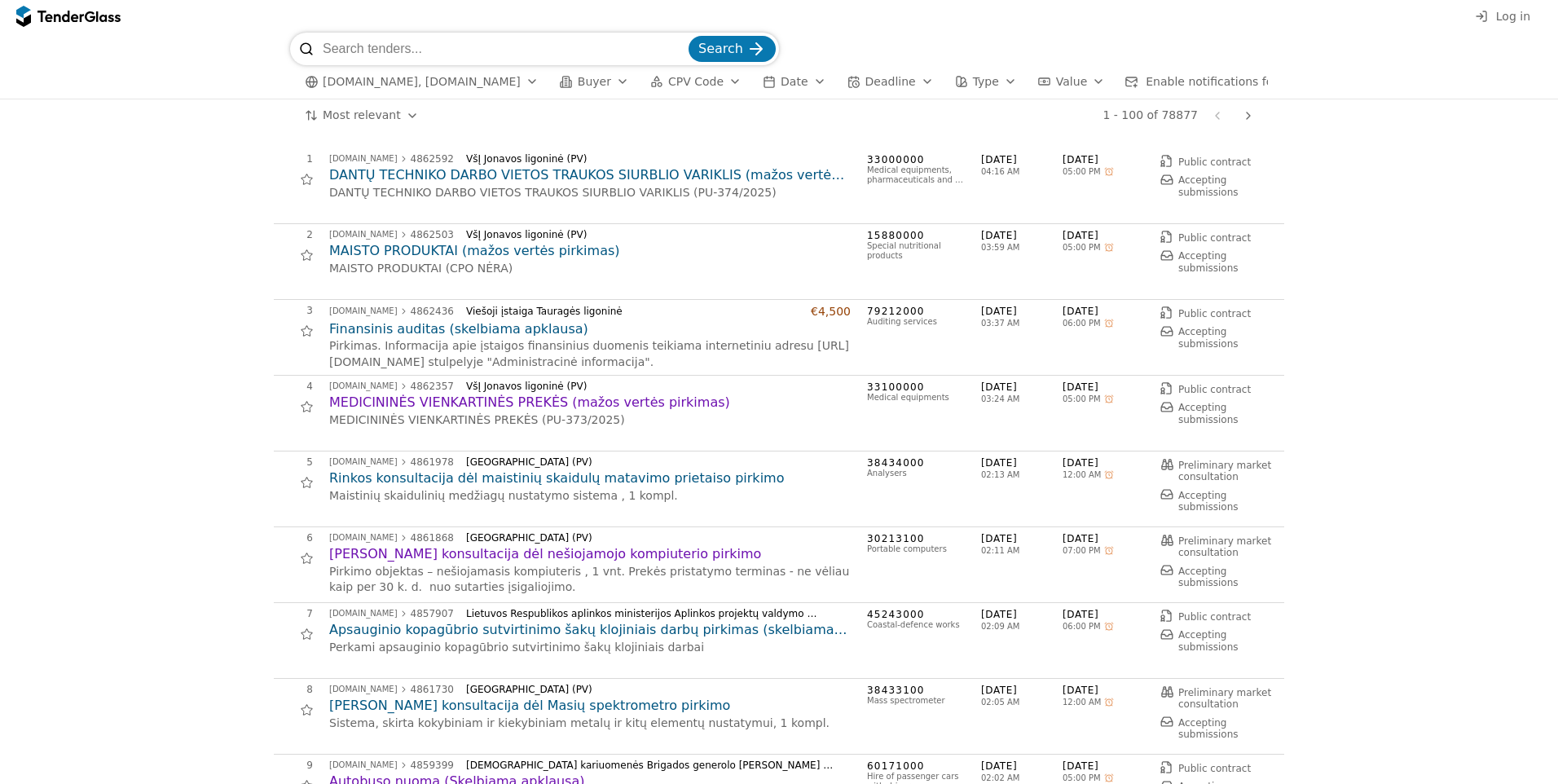
scroll to position [652, 0]
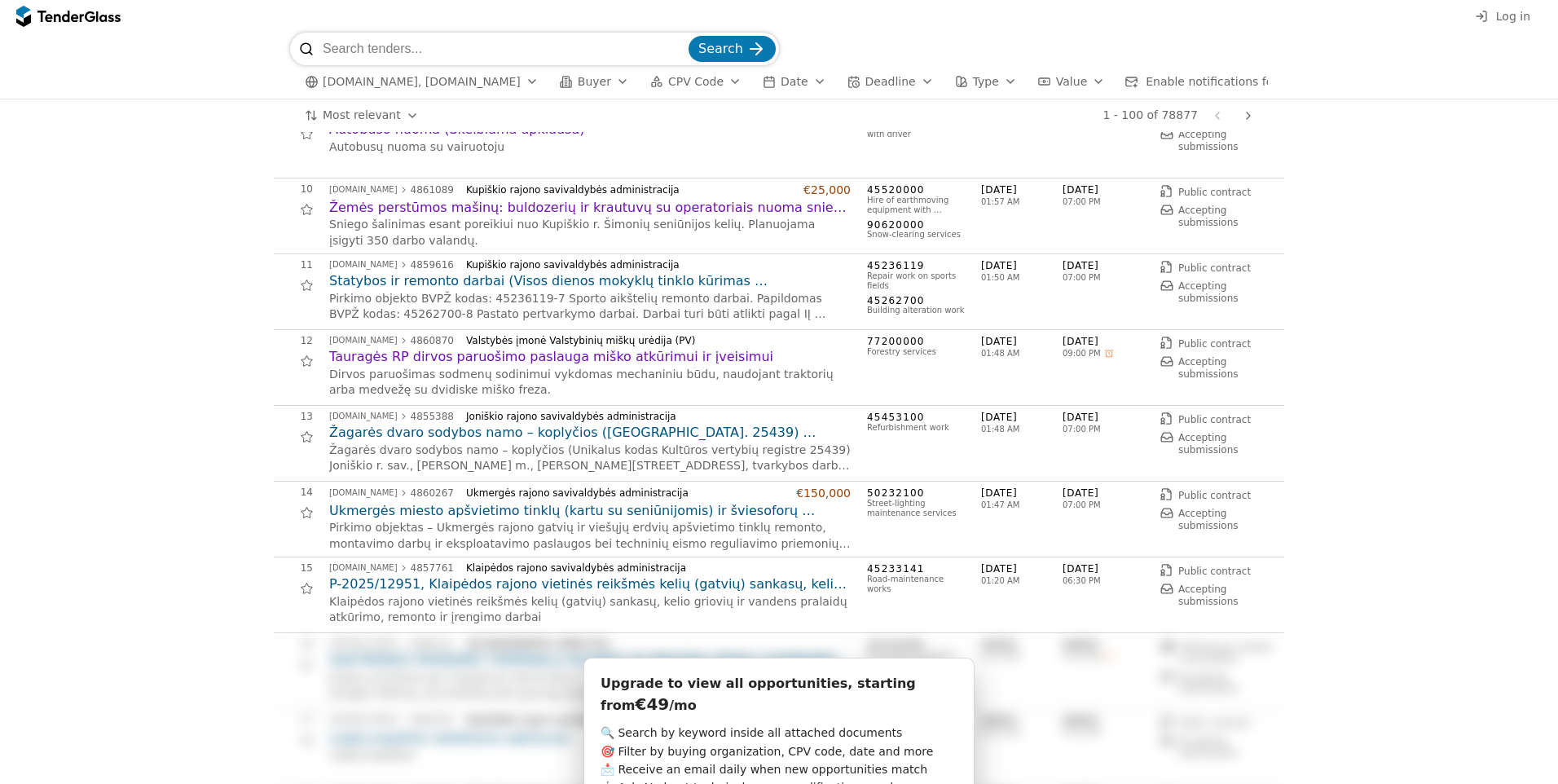
click at [549, 519] on h2 "Ukmergės miesto apšvietimo tinklų (kartu su seniūnijomis) ir šviesoforų eksploa…" at bounding box center [590, 511] width 521 height 18
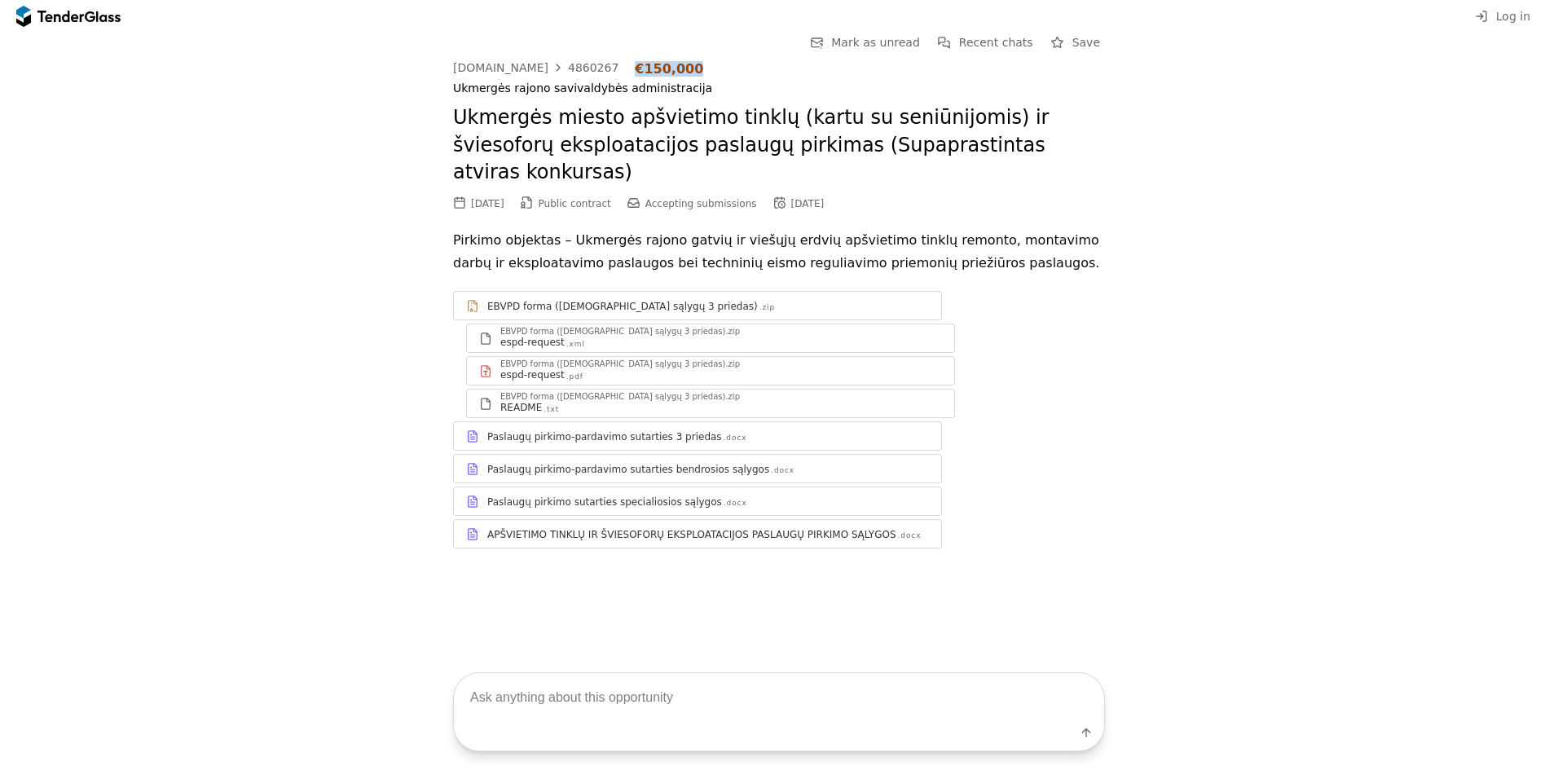
drag, startPoint x: 616, startPoint y: 64, endPoint x: 701, endPoint y: 69, distance: 85.1
click at [701, 69] on div "[DOMAIN_NAME] 4860267 €150,000" at bounding box center [779, 69] width 652 height 16
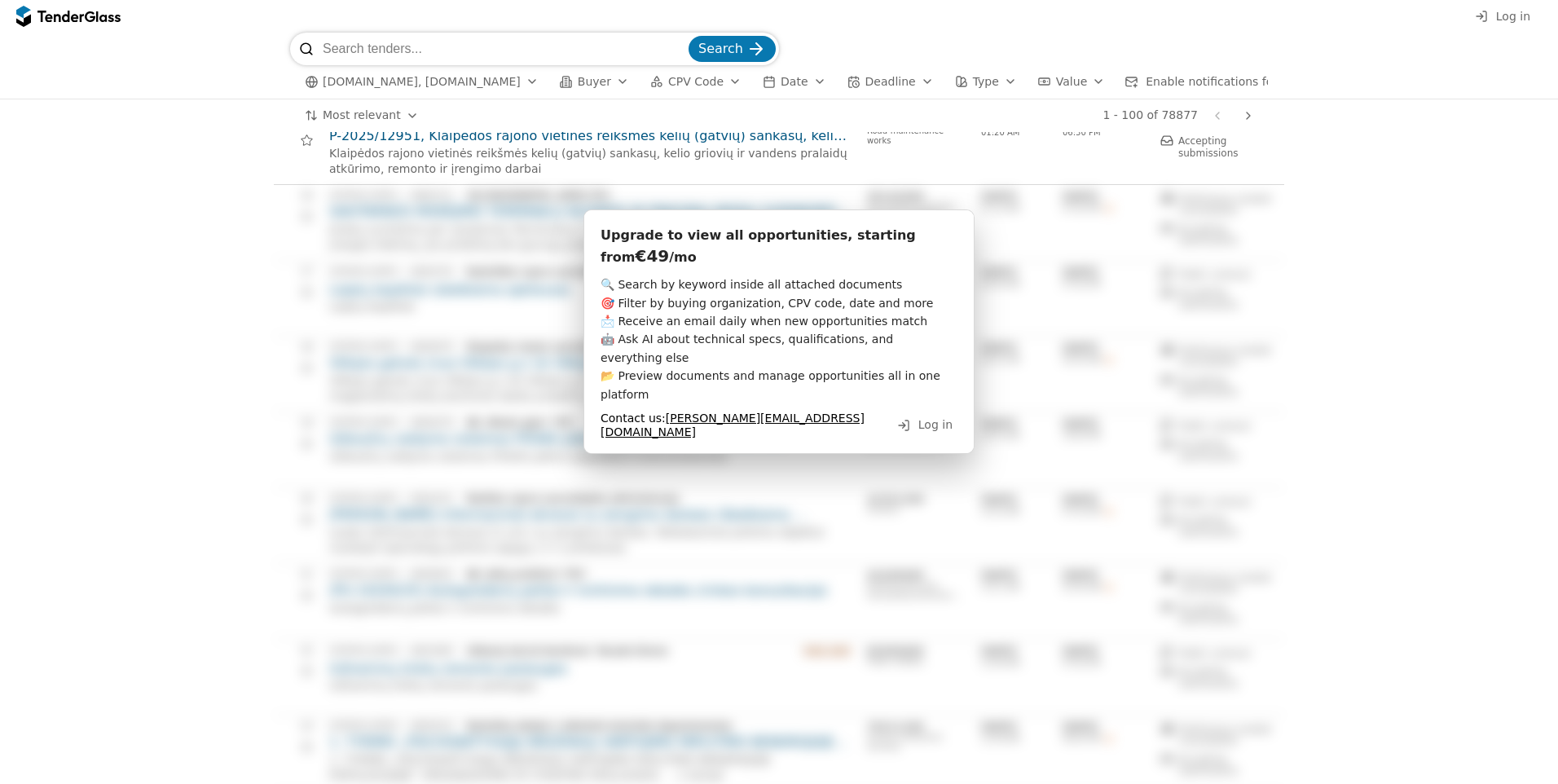
scroll to position [978, 0]
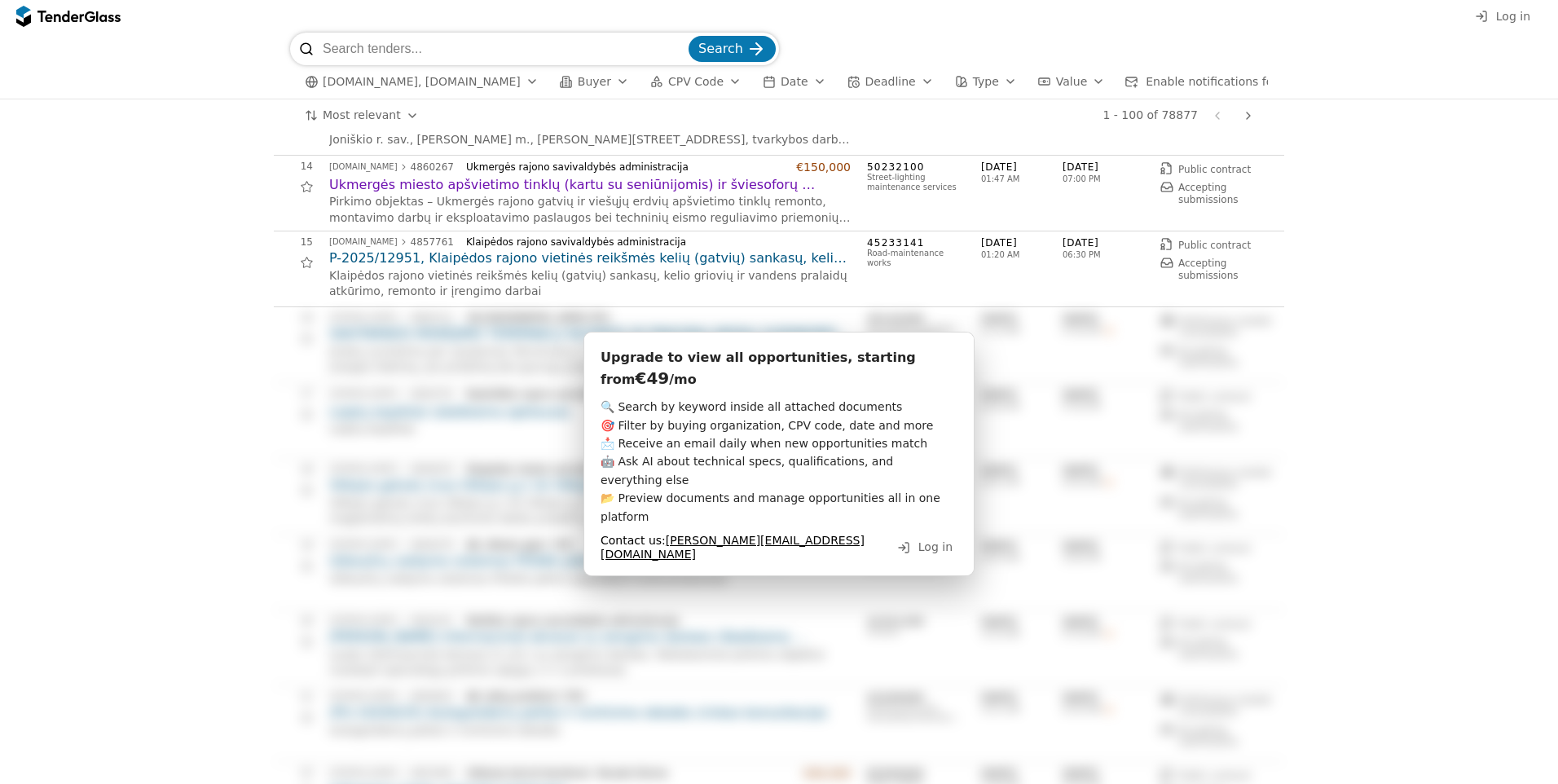
click at [553, 263] on h2 "P-2025/12951, Klaipėdos rajono vietinės reikšmės kelių (gatvių) sankasų, kelio …" at bounding box center [590, 258] width 521 height 18
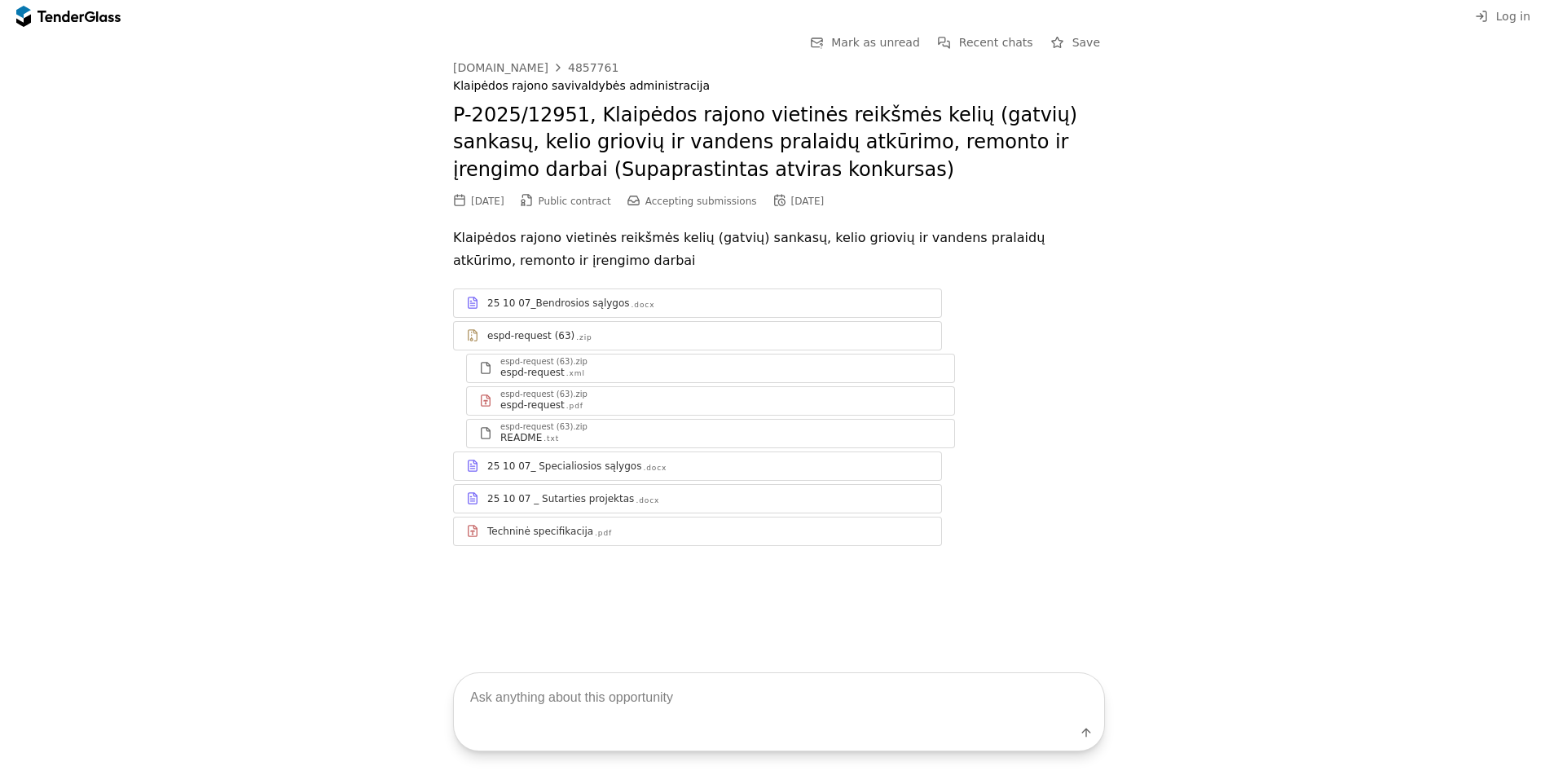
click at [683, 305] on div "25 10 07_Bendrosios sąlygos .docx" at bounding box center [708, 304] width 442 height 13
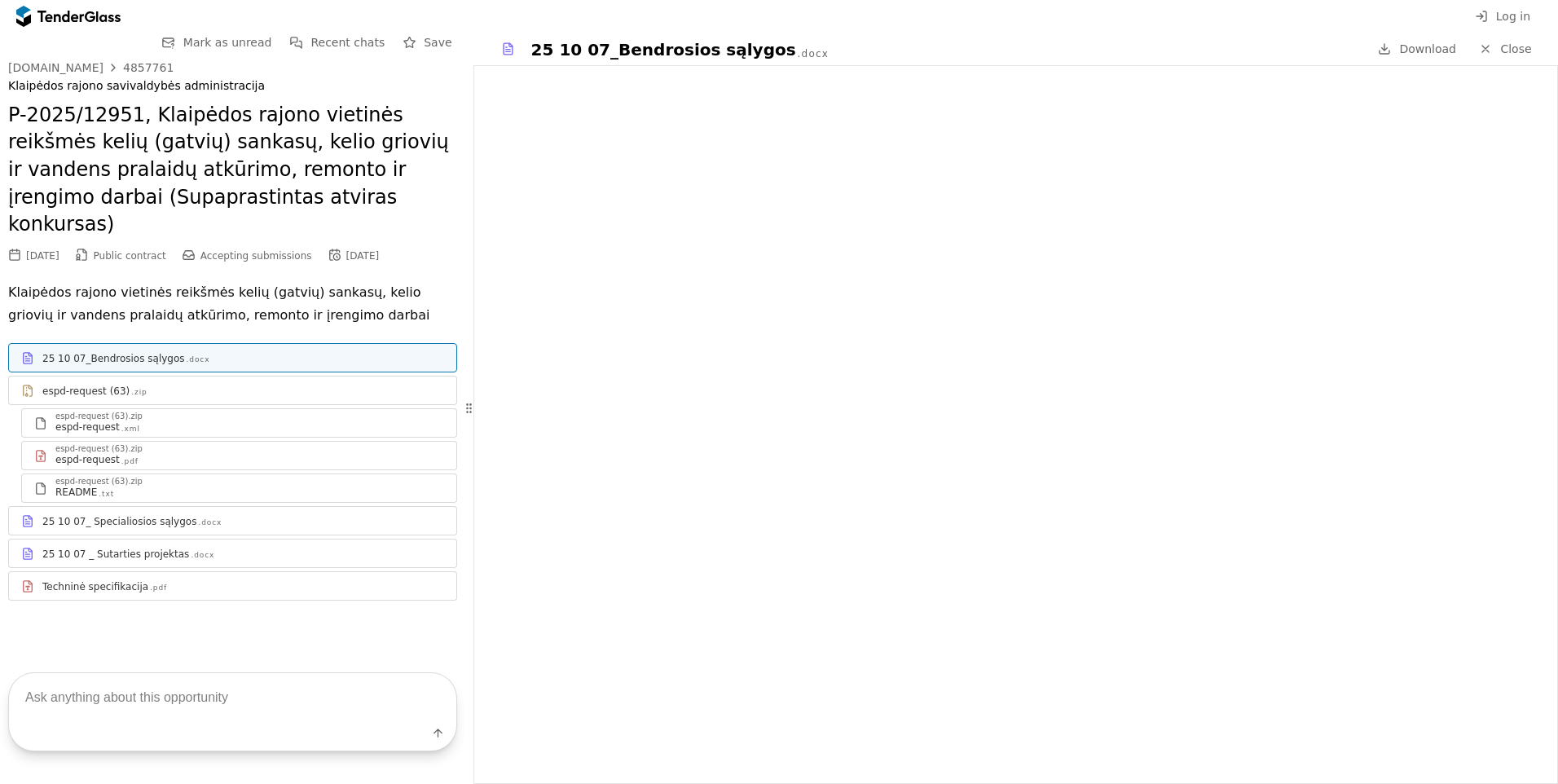
click at [299, 385] on div "espd-request (63) .zip" at bounding box center [243, 391] width 402 height 13
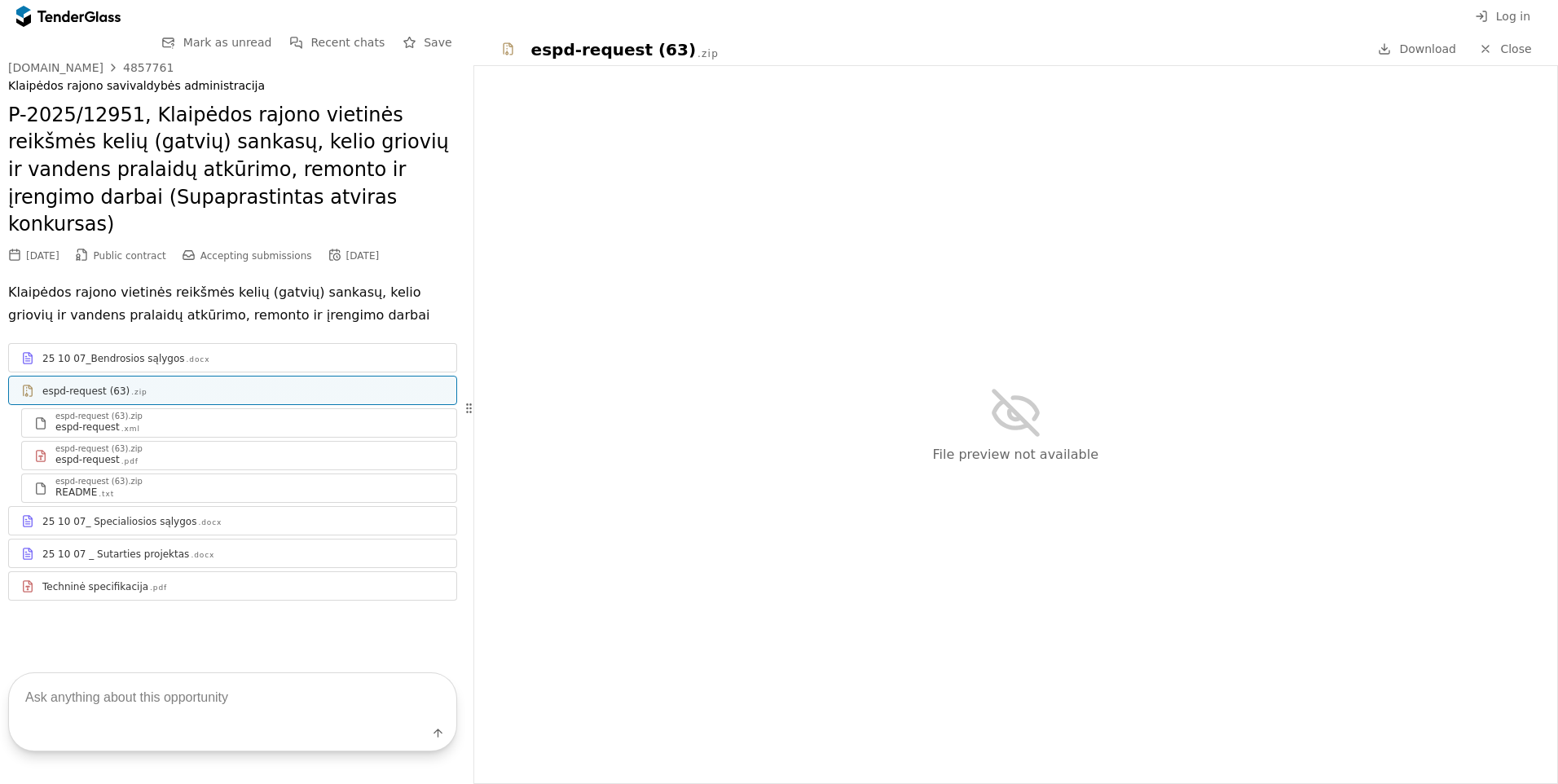
click at [315, 420] on div "espd-request .xml" at bounding box center [250, 427] width 389 height 13
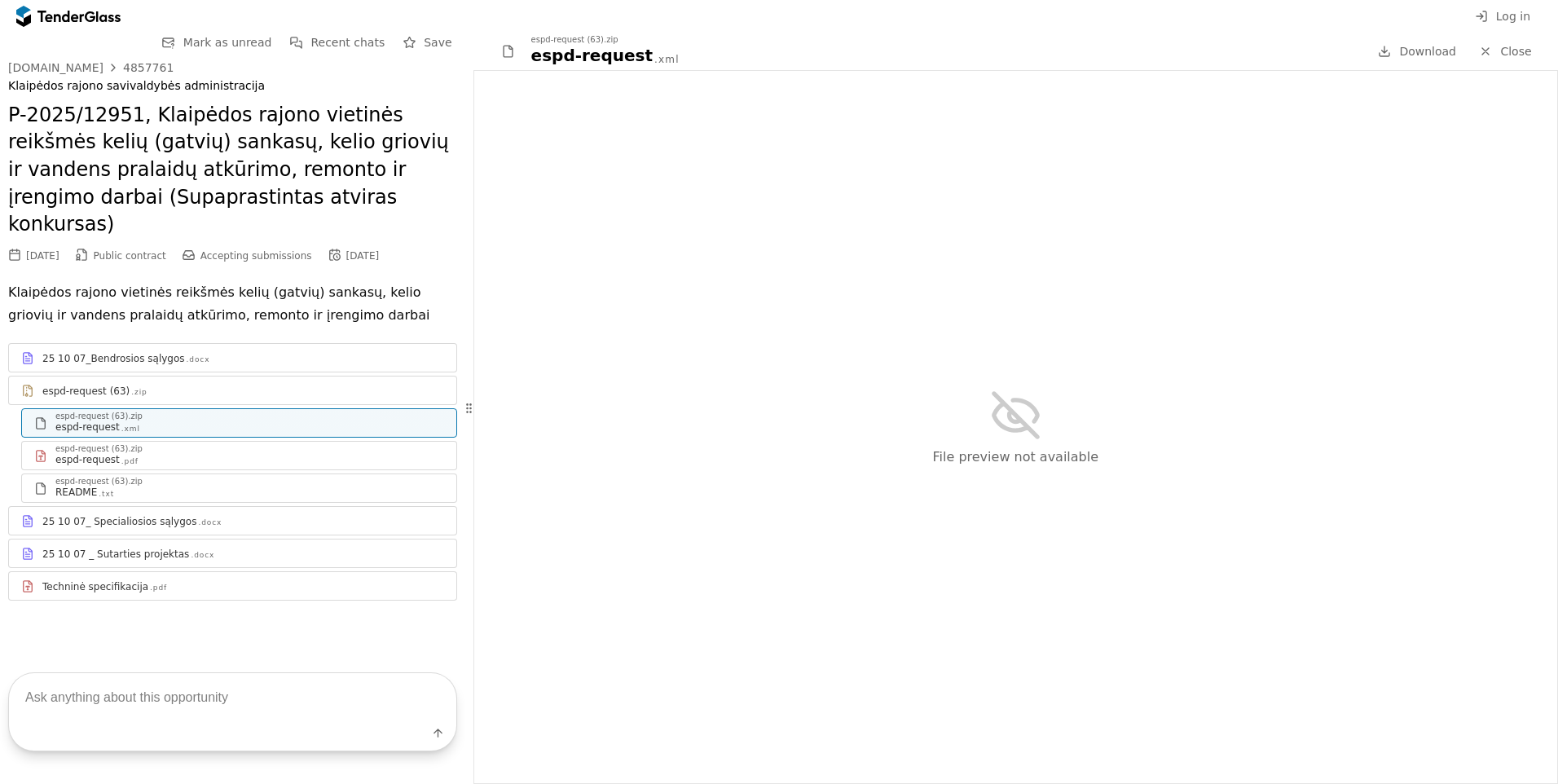
click at [273, 445] on div "espd-request (63).zip" at bounding box center [250, 449] width 389 height 8
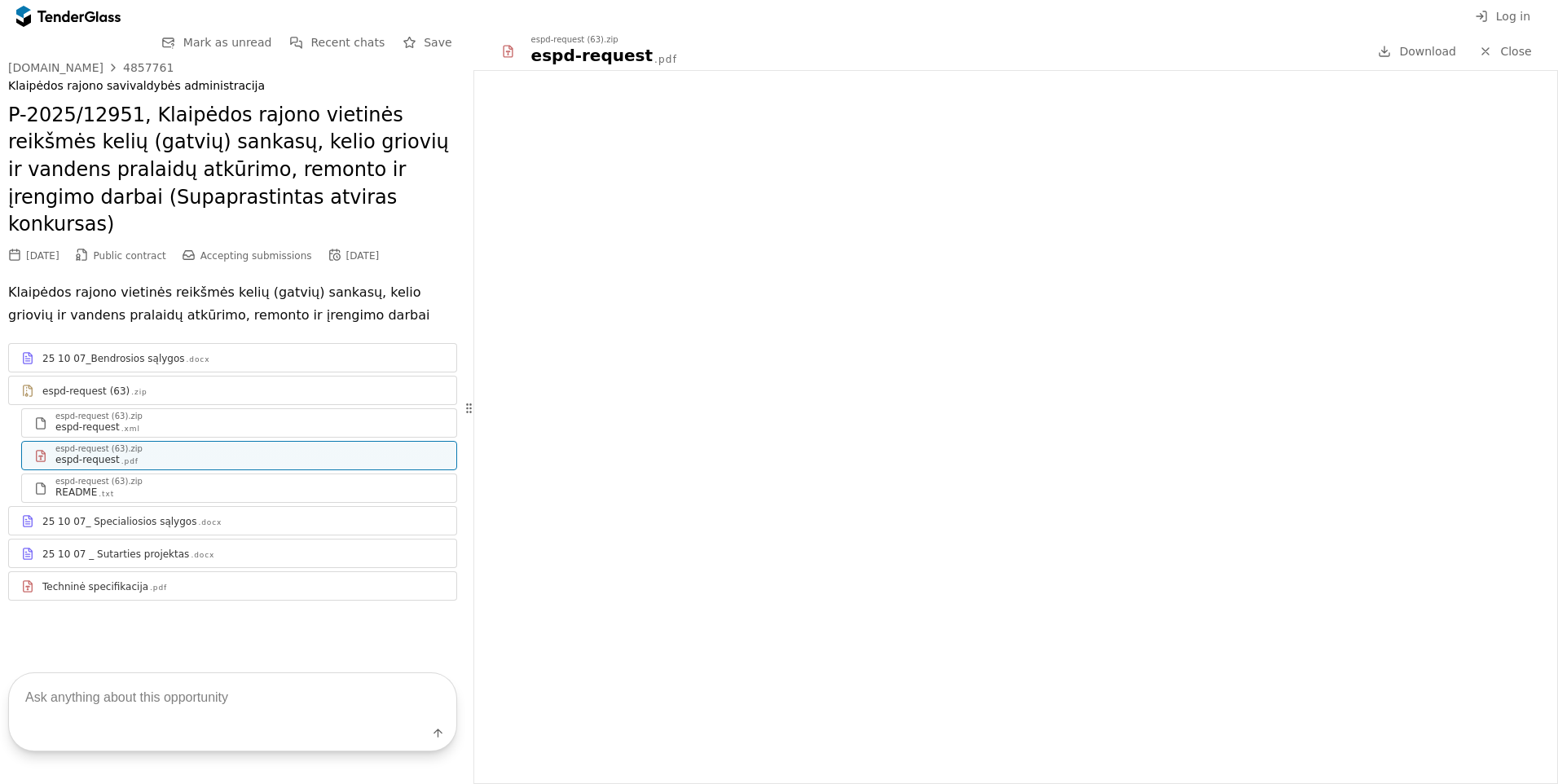
click at [291, 485] on div "README .txt" at bounding box center [250, 492] width 389 height 13
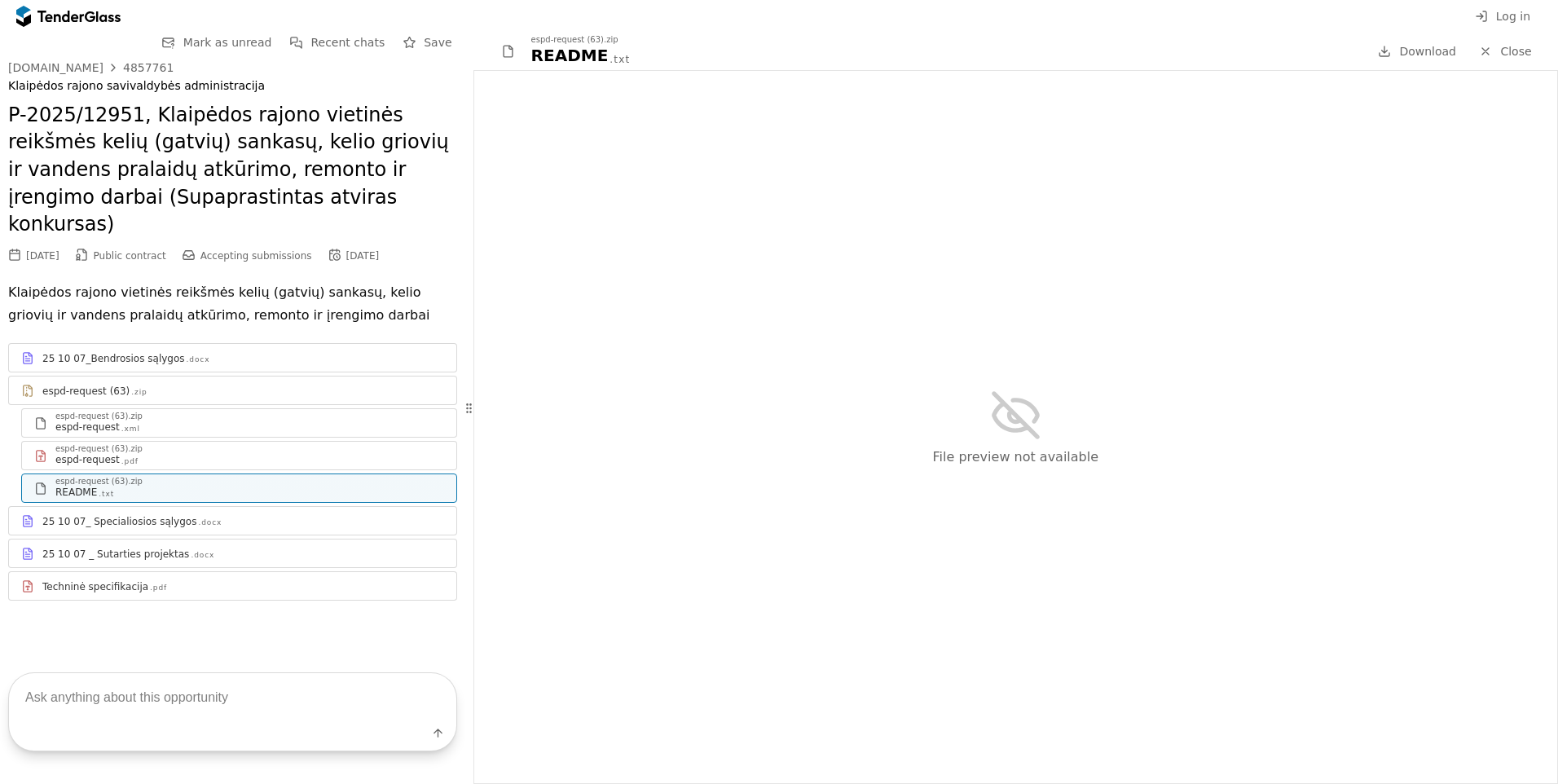
click at [222, 515] on div "25 10 07_ Specialiosios sąlygos .docx" at bounding box center [243, 522] width 402 height 13
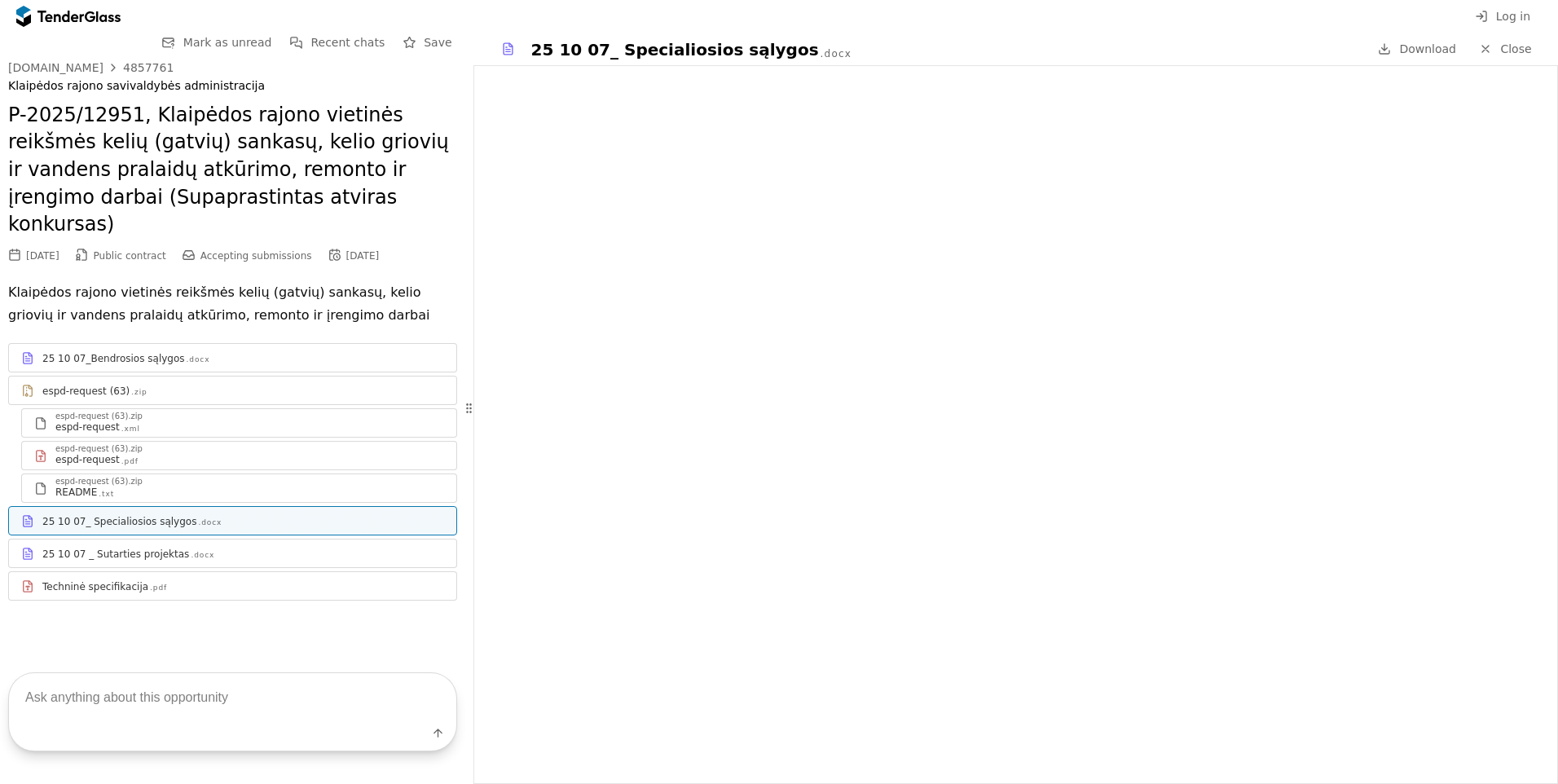
click at [258, 543] on div "25 10 07 _ Sutarties projektas .docx" at bounding box center [233, 553] width 448 height 21
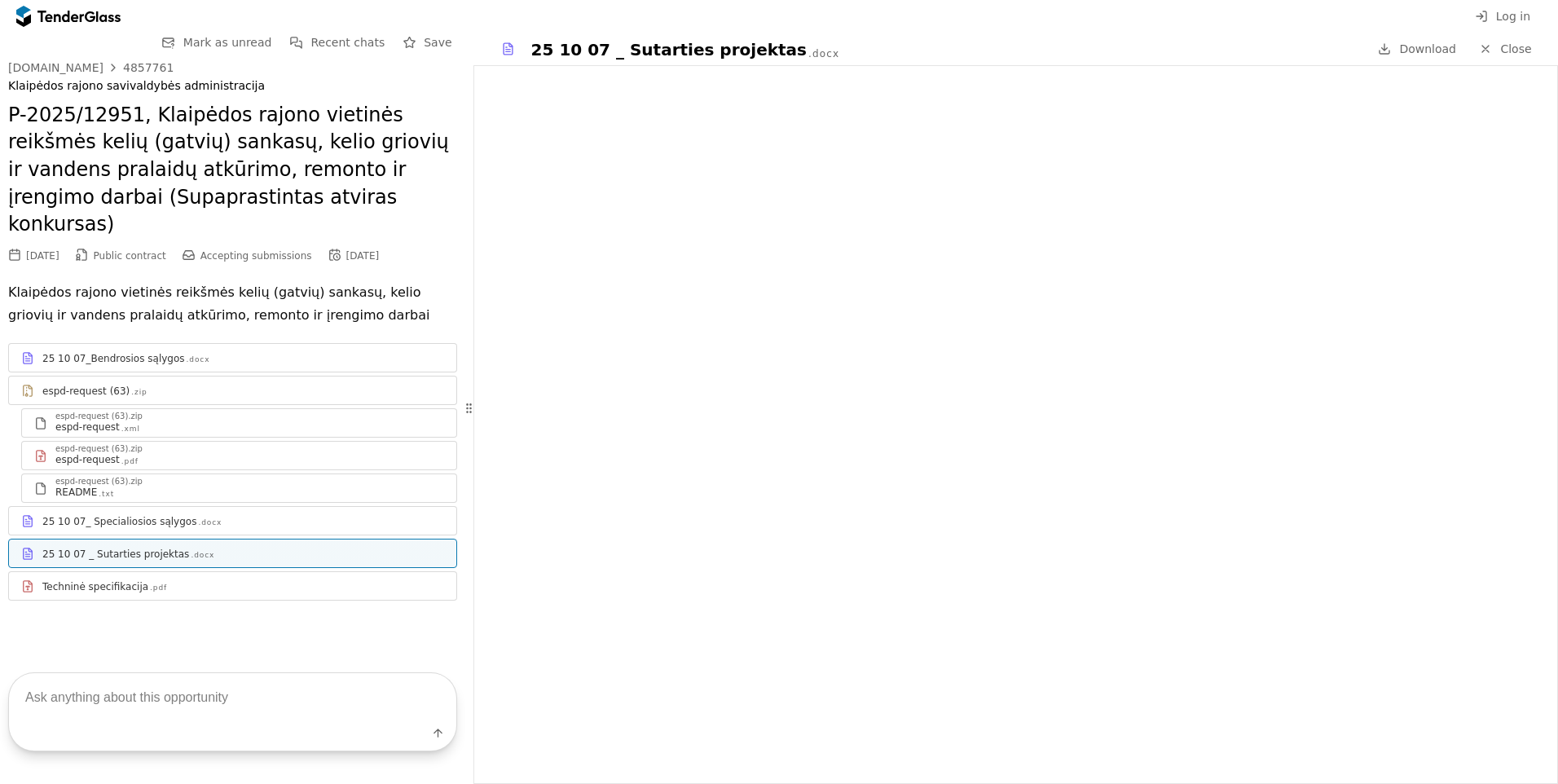
click at [374, 580] on div "Techninė specifikacija .pdf" at bounding box center [243, 586] width 402 height 13
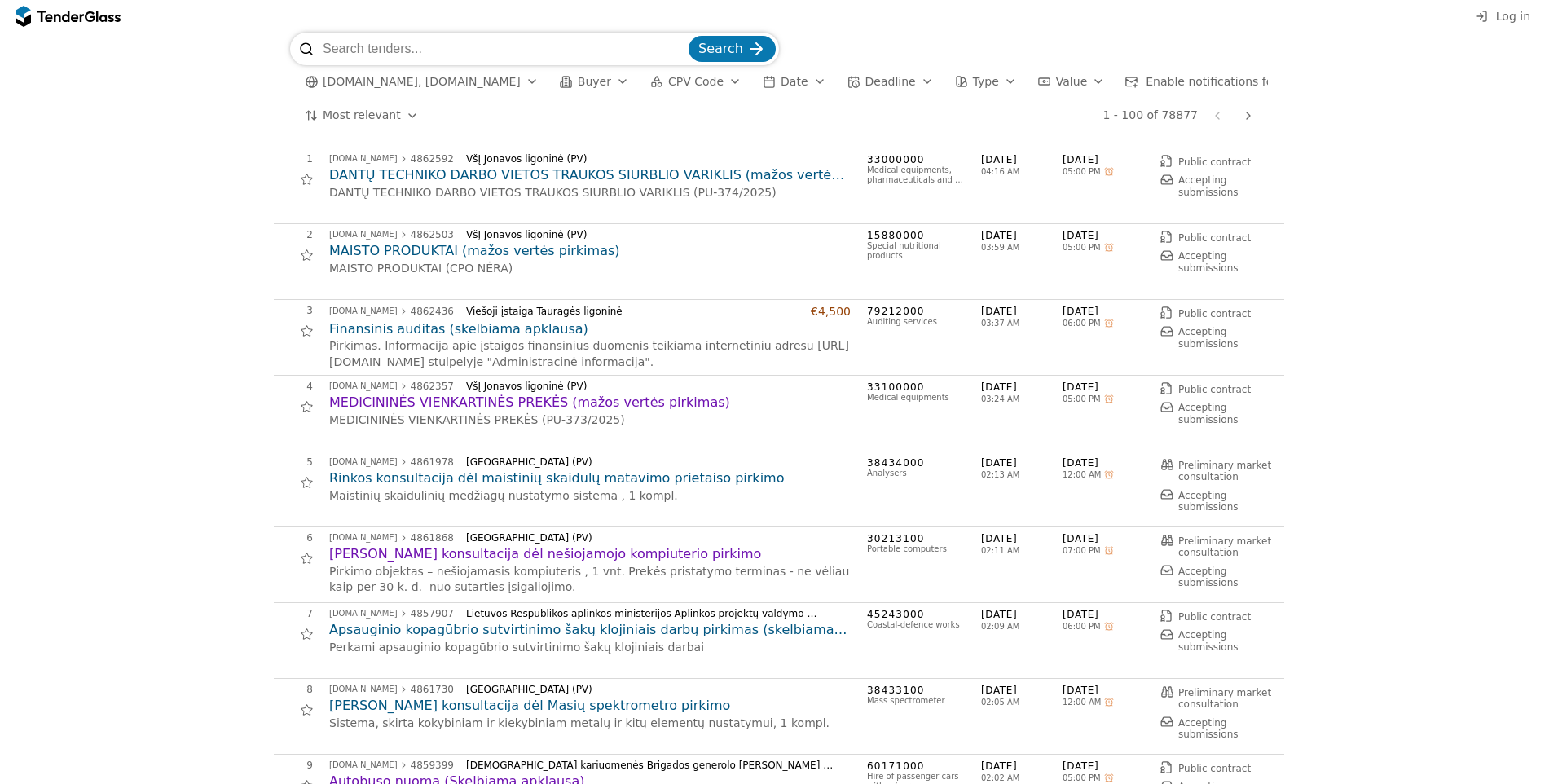
click at [486, 335] on h2 "Finansinis auditas (skelbiama apklausa)" at bounding box center [590, 329] width 521 height 18
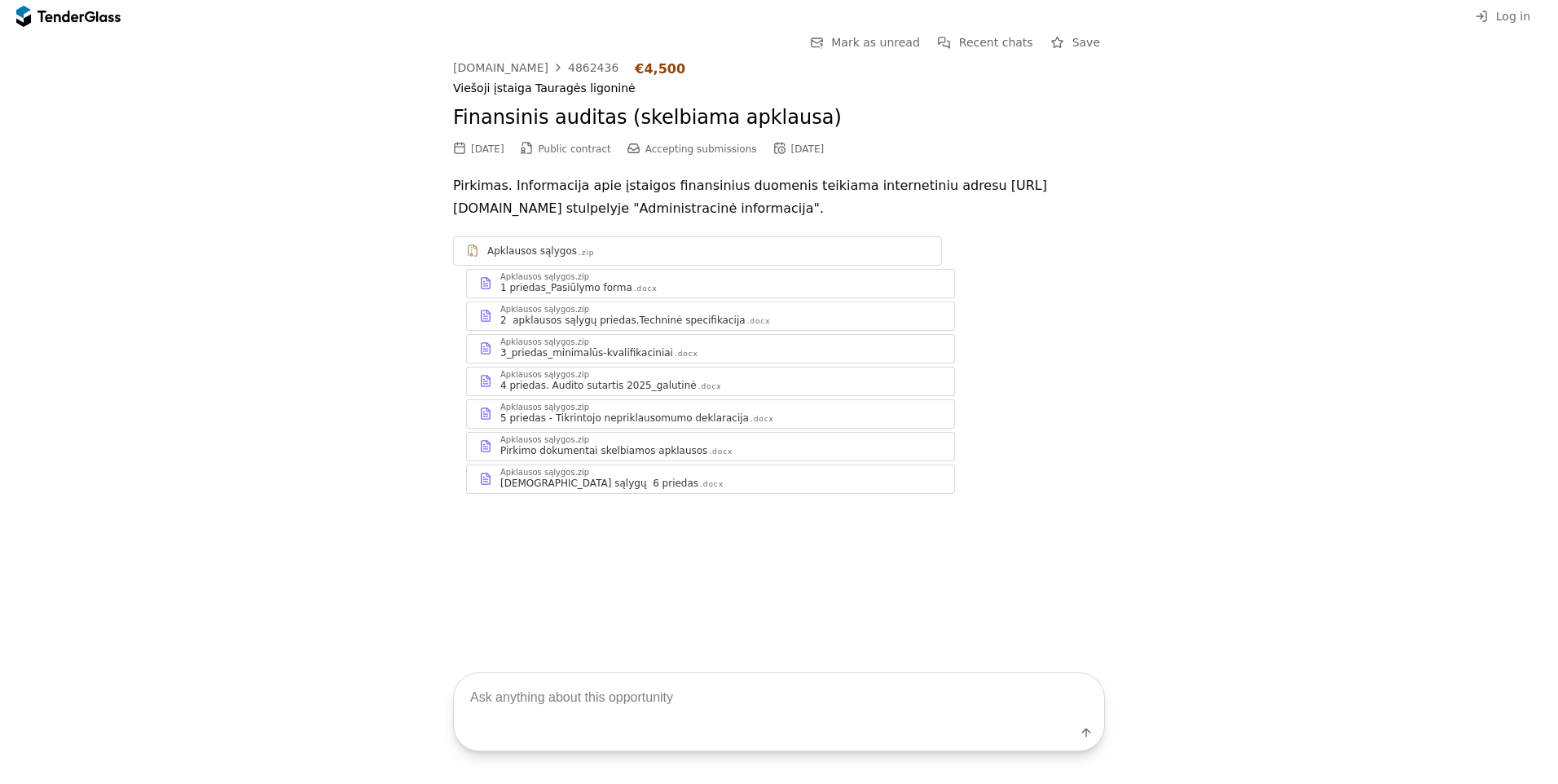
click at [568, 283] on div "1 priedas_Pasiūlymo forma" at bounding box center [567, 288] width 132 height 13
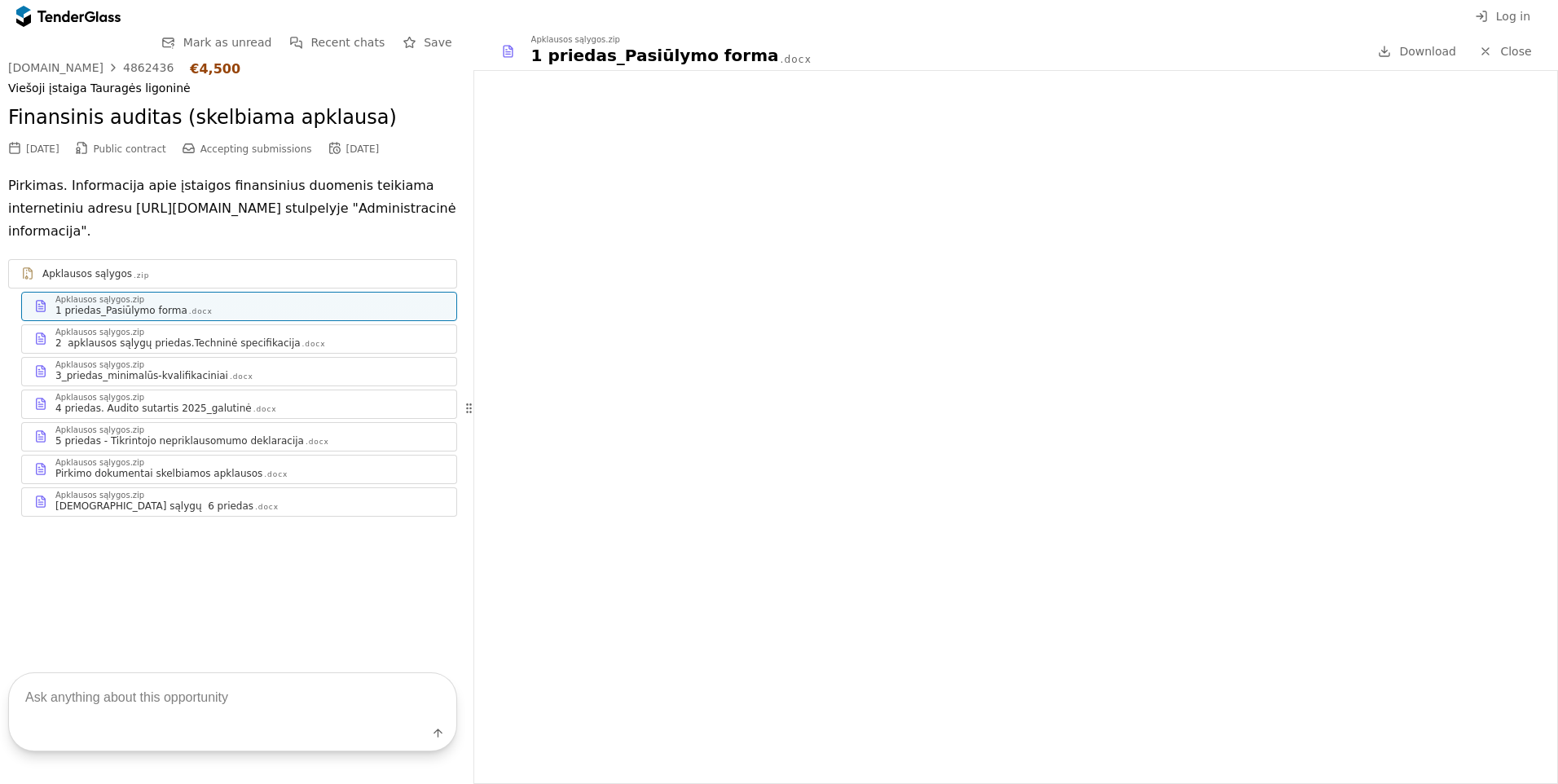
click at [230, 371] on div ".docx" at bounding box center [242, 376] width 24 height 11
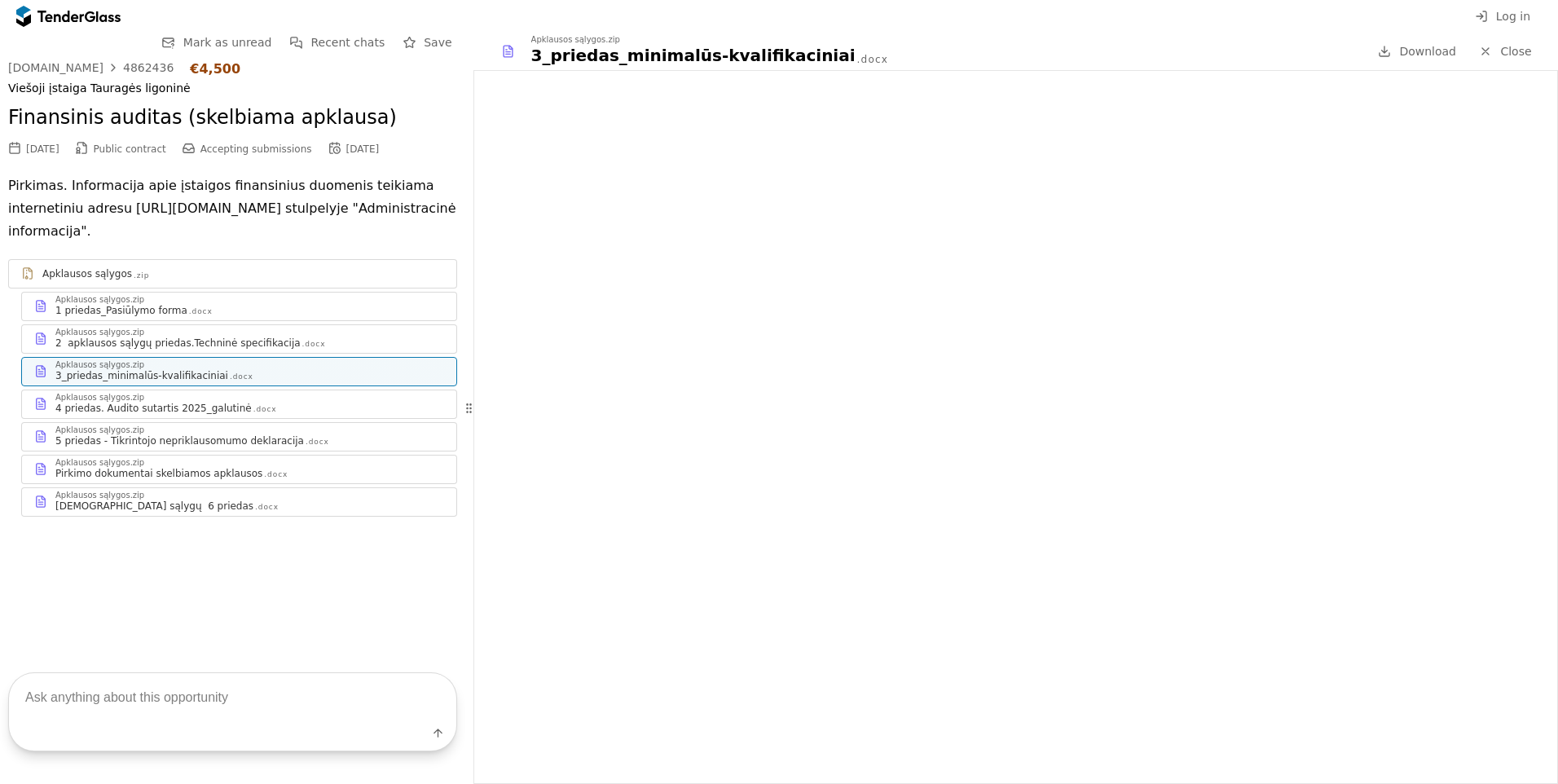
click at [191, 402] on div "4 priedas. Audito sutartis 2025_galutinė" at bounding box center [153, 409] width 196 height 13
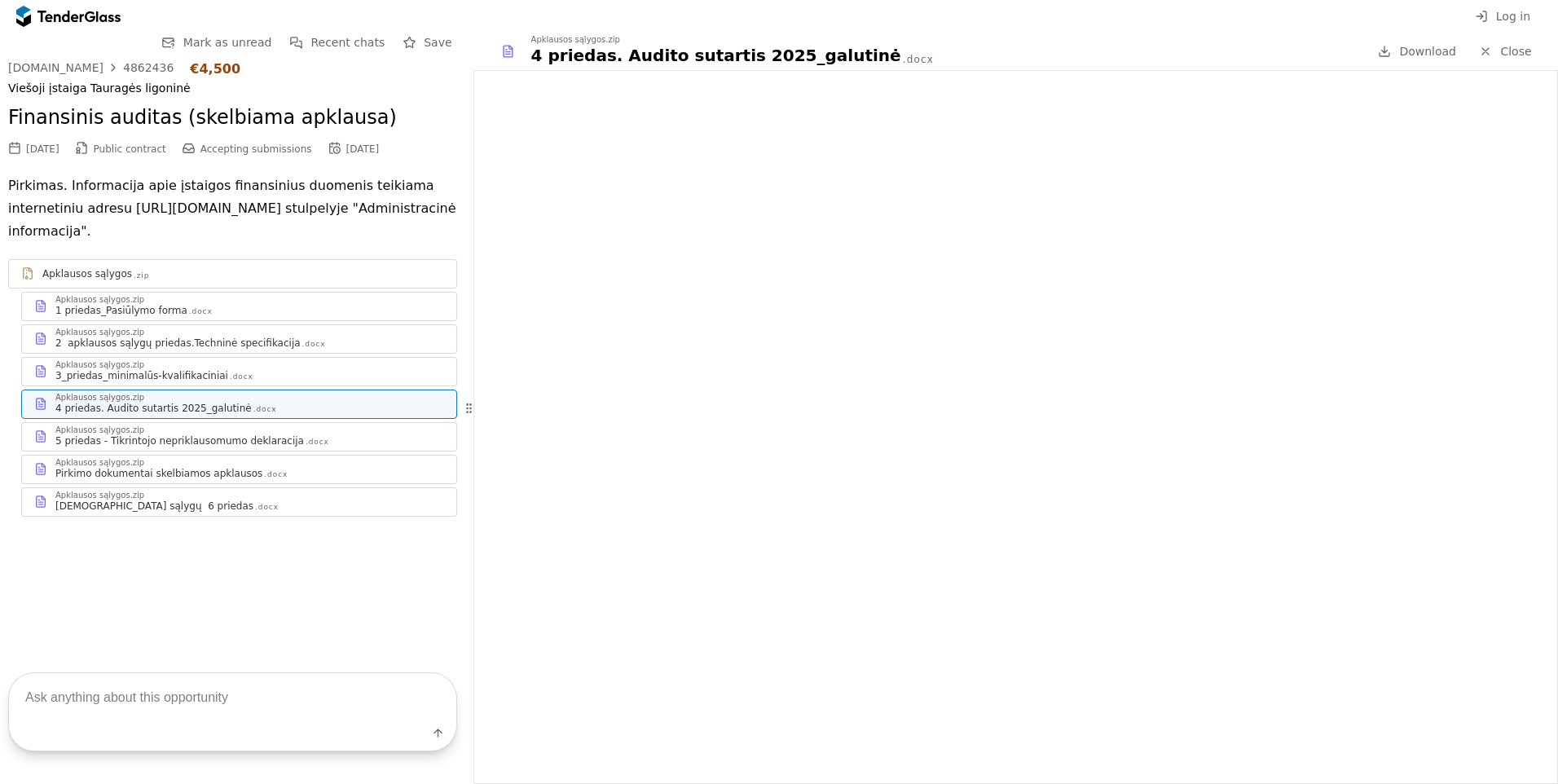
click at [215, 434] on div "5 priedas - Tikrintojo nepriklausomumo deklaracija" at bounding box center [180, 441] width 248 height 13
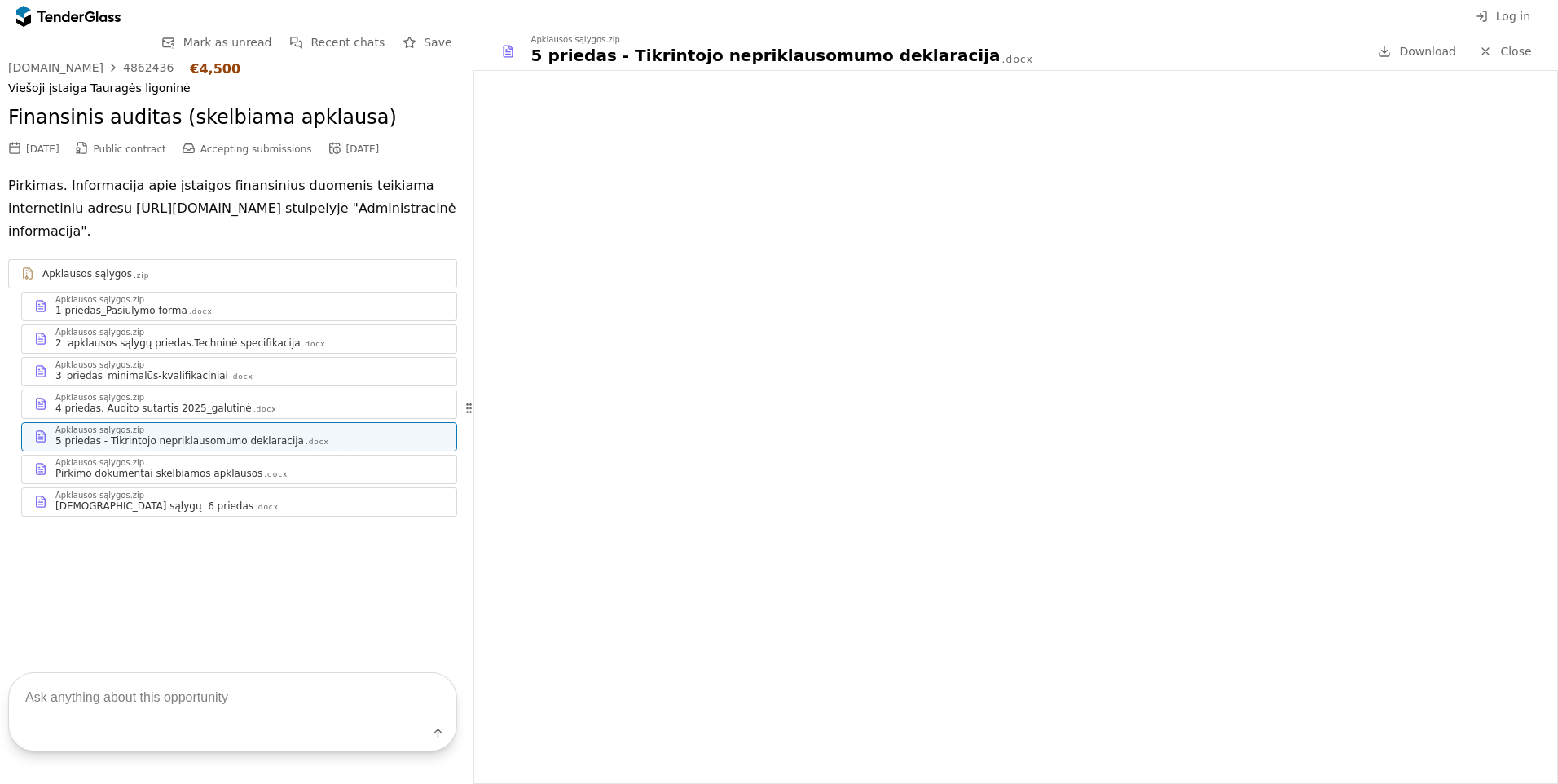
click at [231, 459] on div "Apklausos sąlygos.zip" at bounding box center [250, 463] width 389 height 8
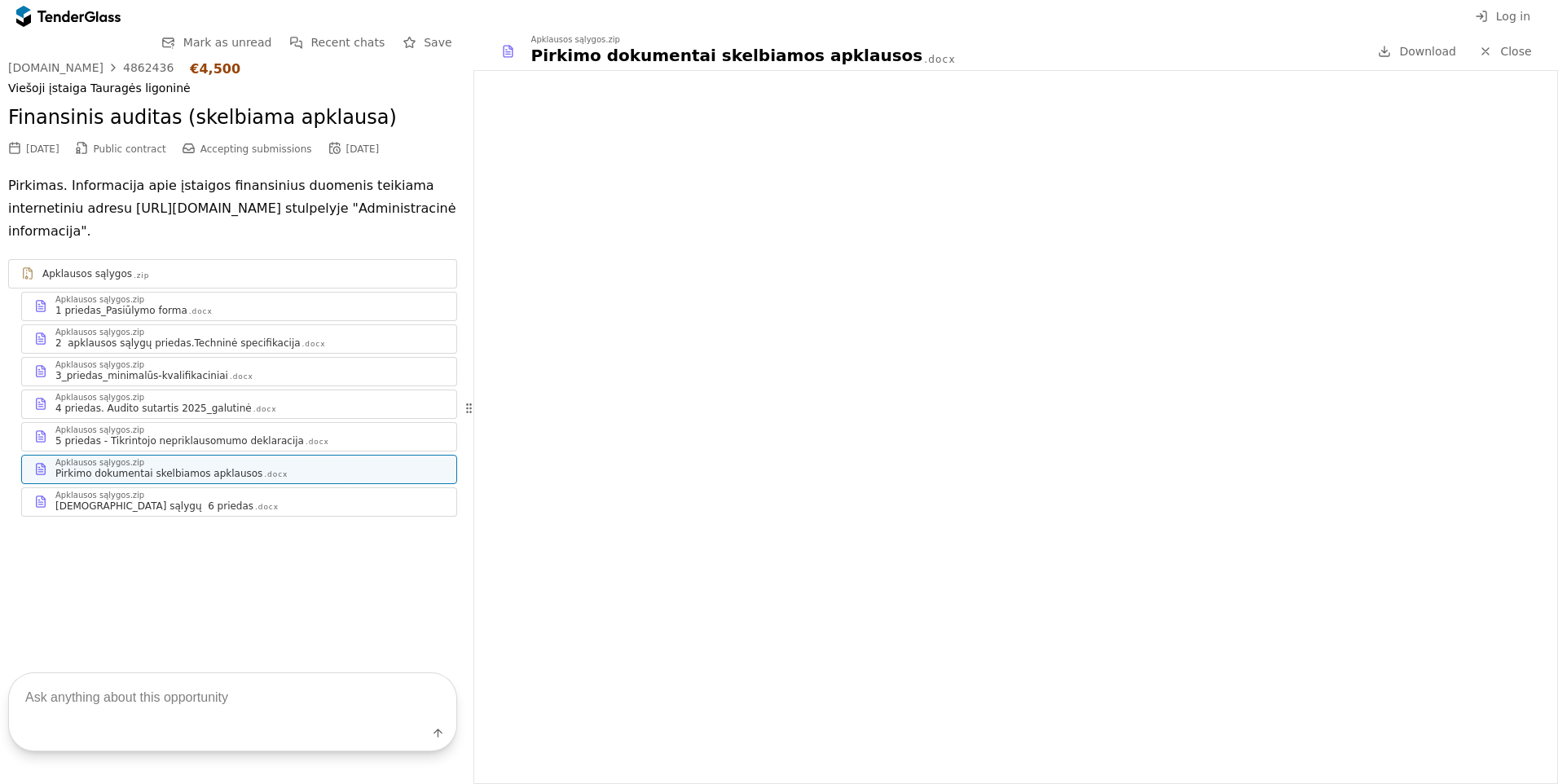
click at [147, 500] on div "[DEMOGRAPHIC_DATA] sąlygų 6 priedas" at bounding box center [154, 506] width 198 height 13
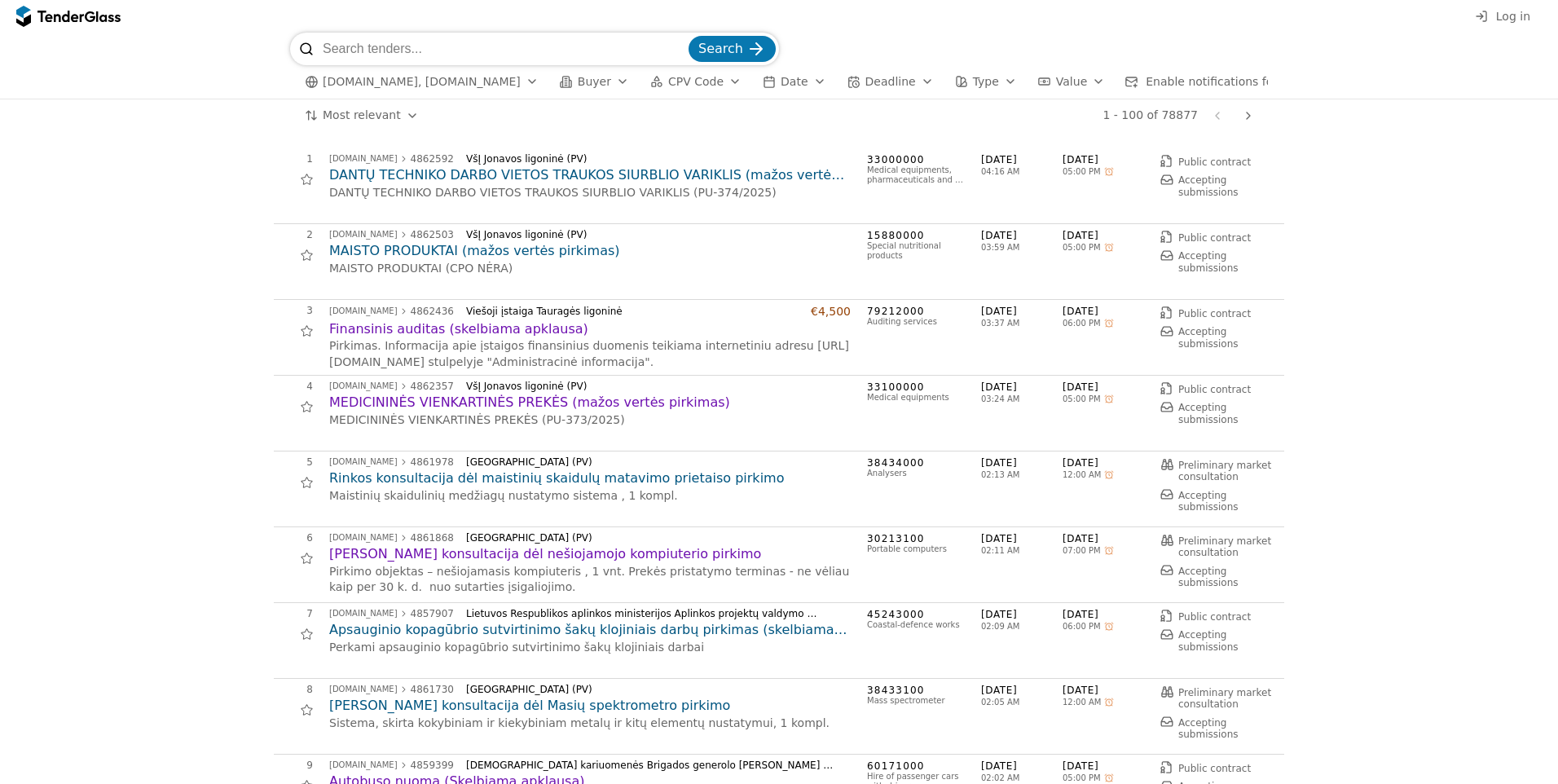
click at [339, 260] on h2 "MAISTO PRODUKTAI (mažos vertės pirkimas)" at bounding box center [590, 251] width 521 height 18
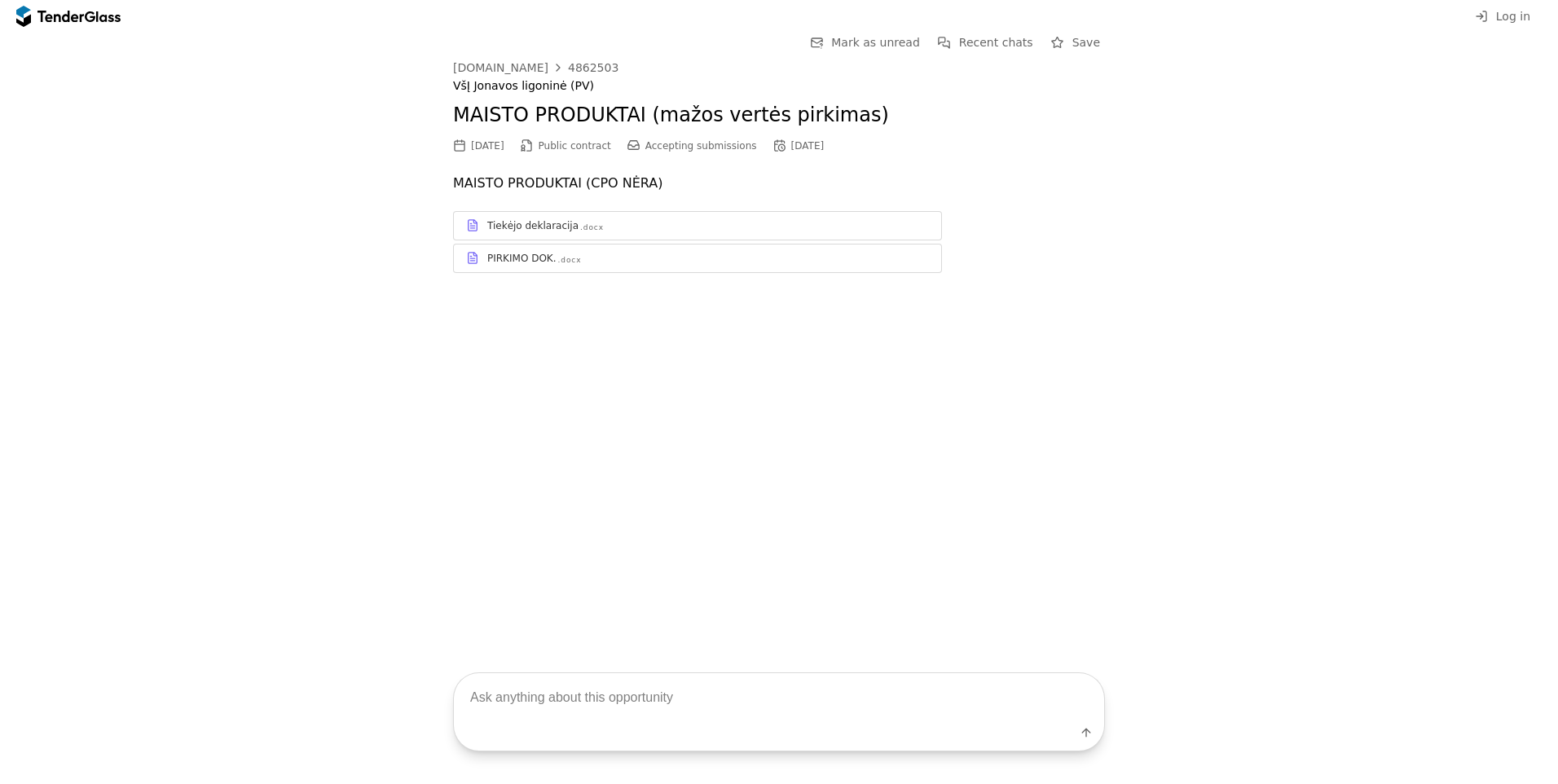
click at [574, 241] on div "Tiekėjo deklaracija .docx PIRKIMO DOK. .docx" at bounding box center [779, 241] width 652 height 62
click at [580, 231] on div ".docx" at bounding box center [592, 227] width 24 height 11
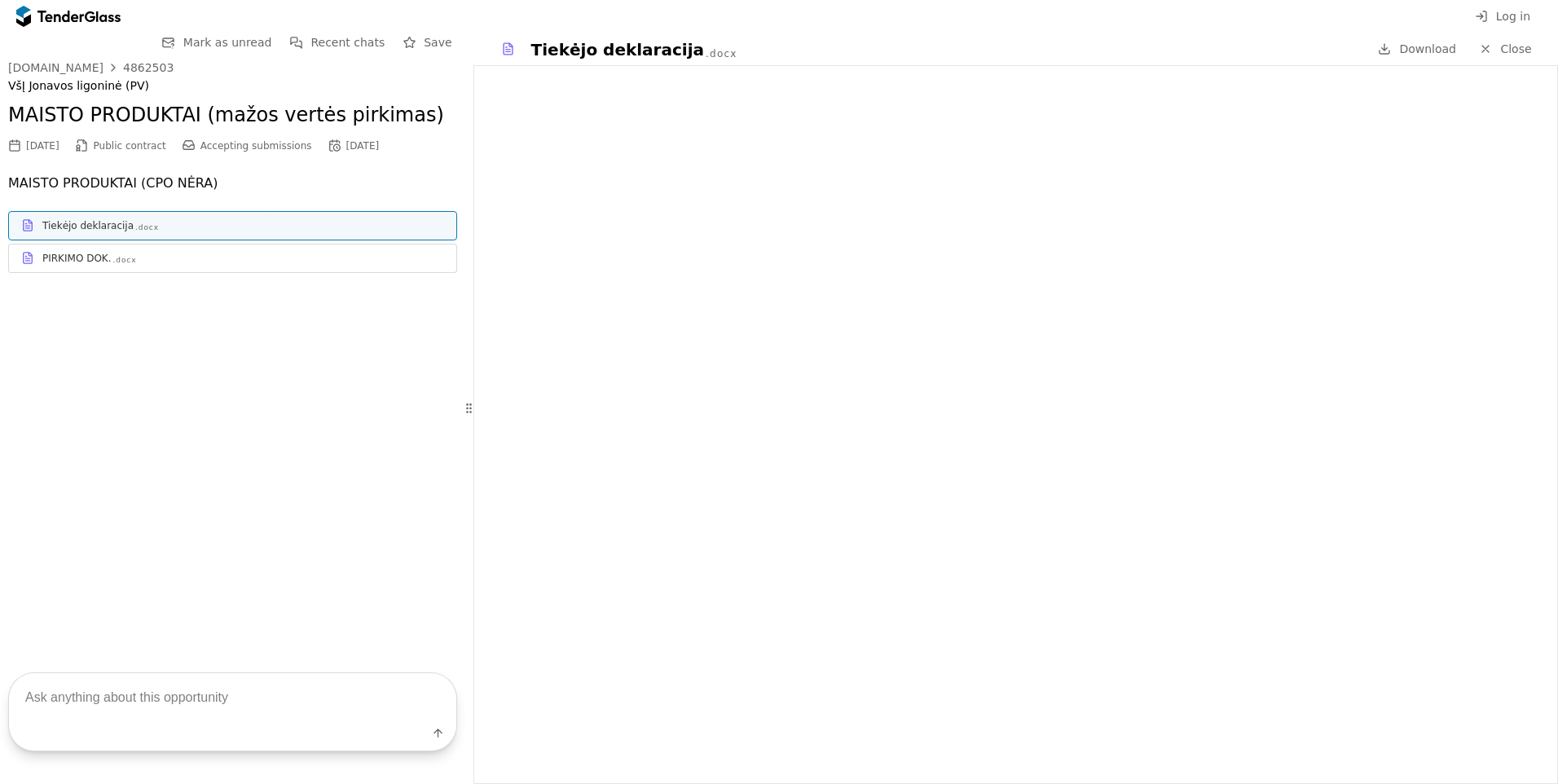
click at [275, 237] on link "Tiekėjo deklaracija .docx" at bounding box center [233, 225] width 449 height 29
click at [271, 256] on div "PIRKIMO DOK. .docx" at bounding box center [243, 258] width 402 height 13
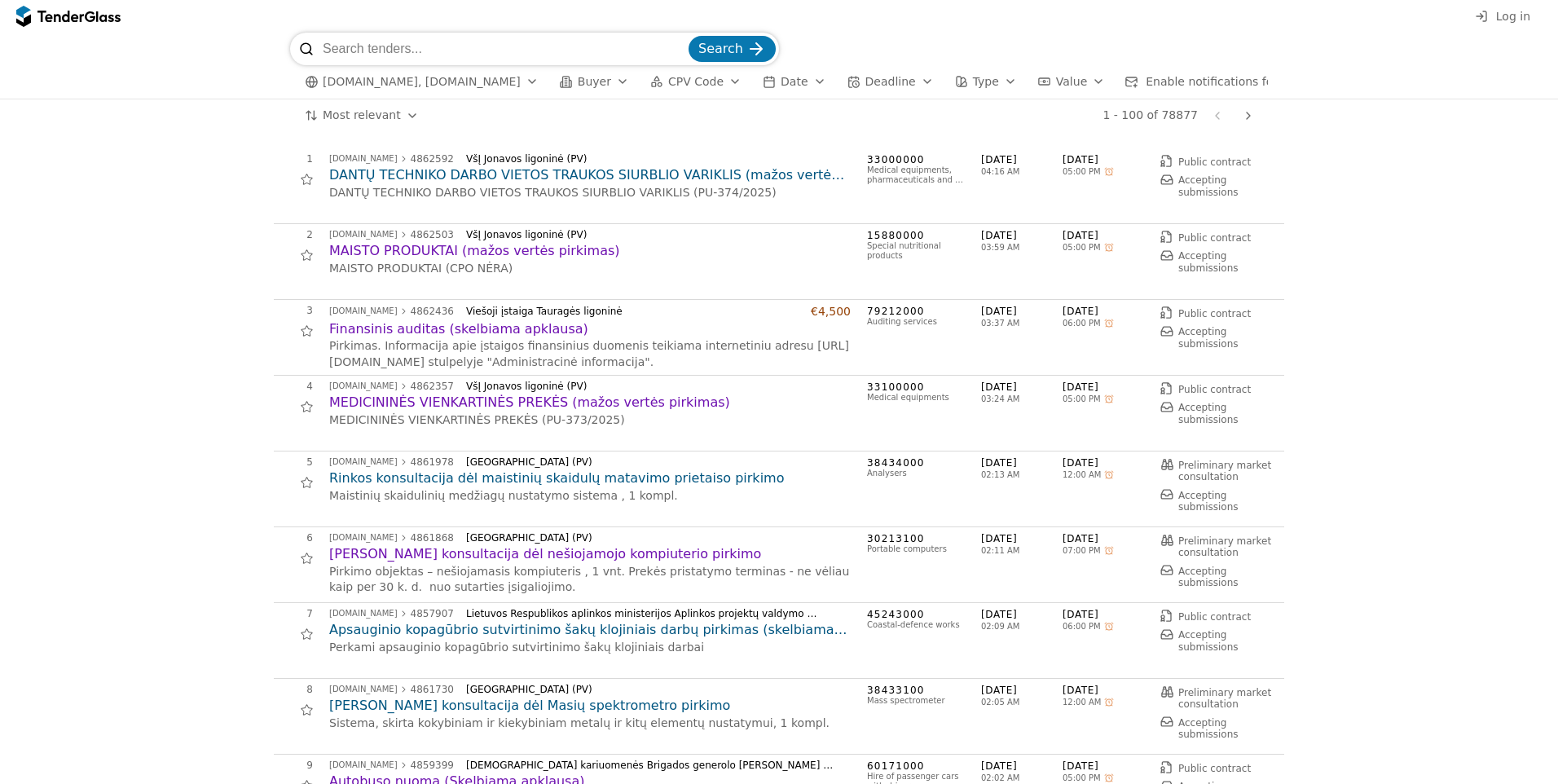
click at [501, 87] on button "[DOMAIN_NAME], [DOMAIN_NAME]" at bounding box center [422, 82] width 247 height 21
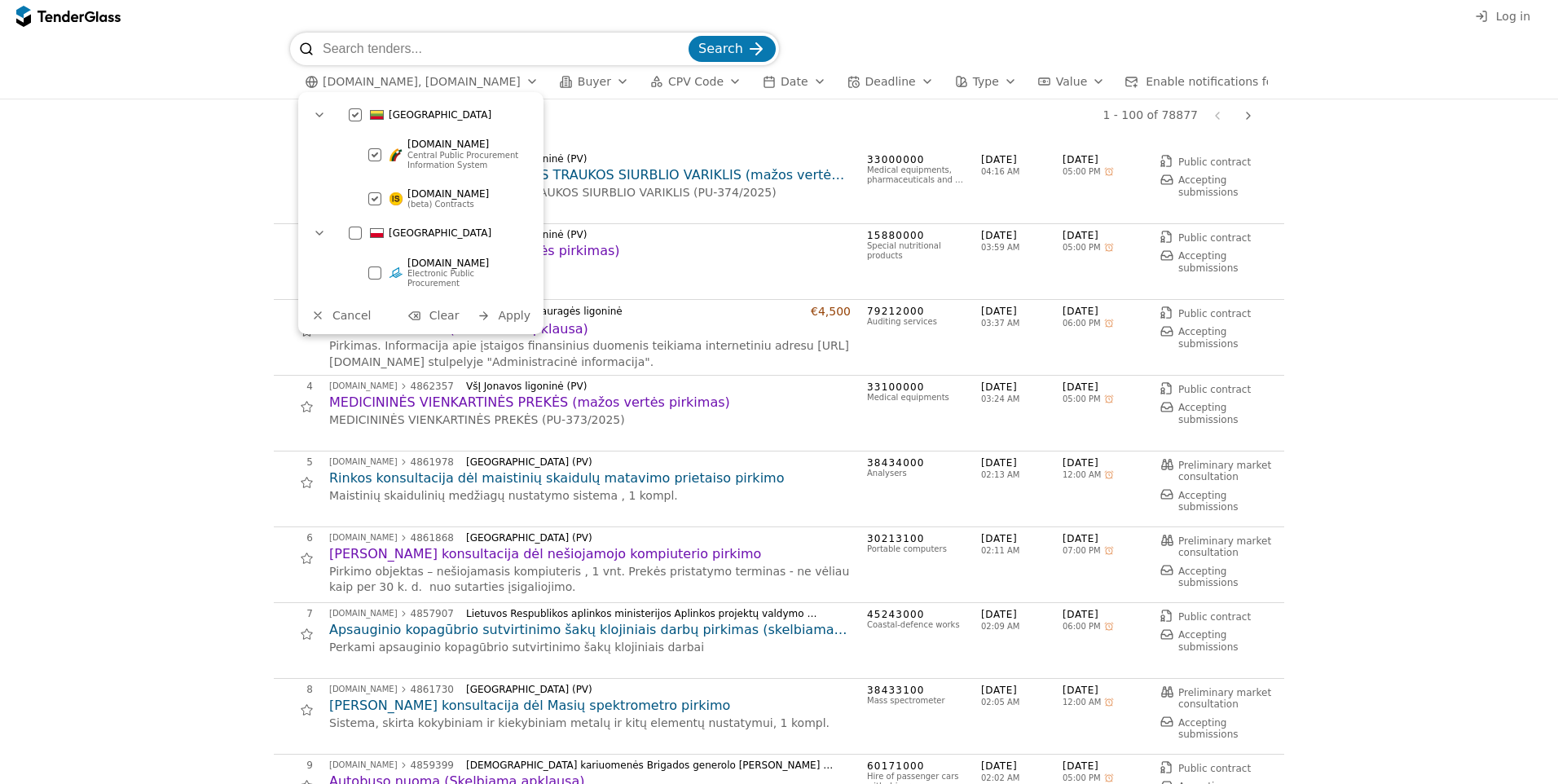
click at [520, 84] on button "[DOMAIN_NAME], [DOMAIN_NAME]" at bounding box center [422, 82] width 247 height 21
